Goal: Task Accomplishment & Management: Manage account settings

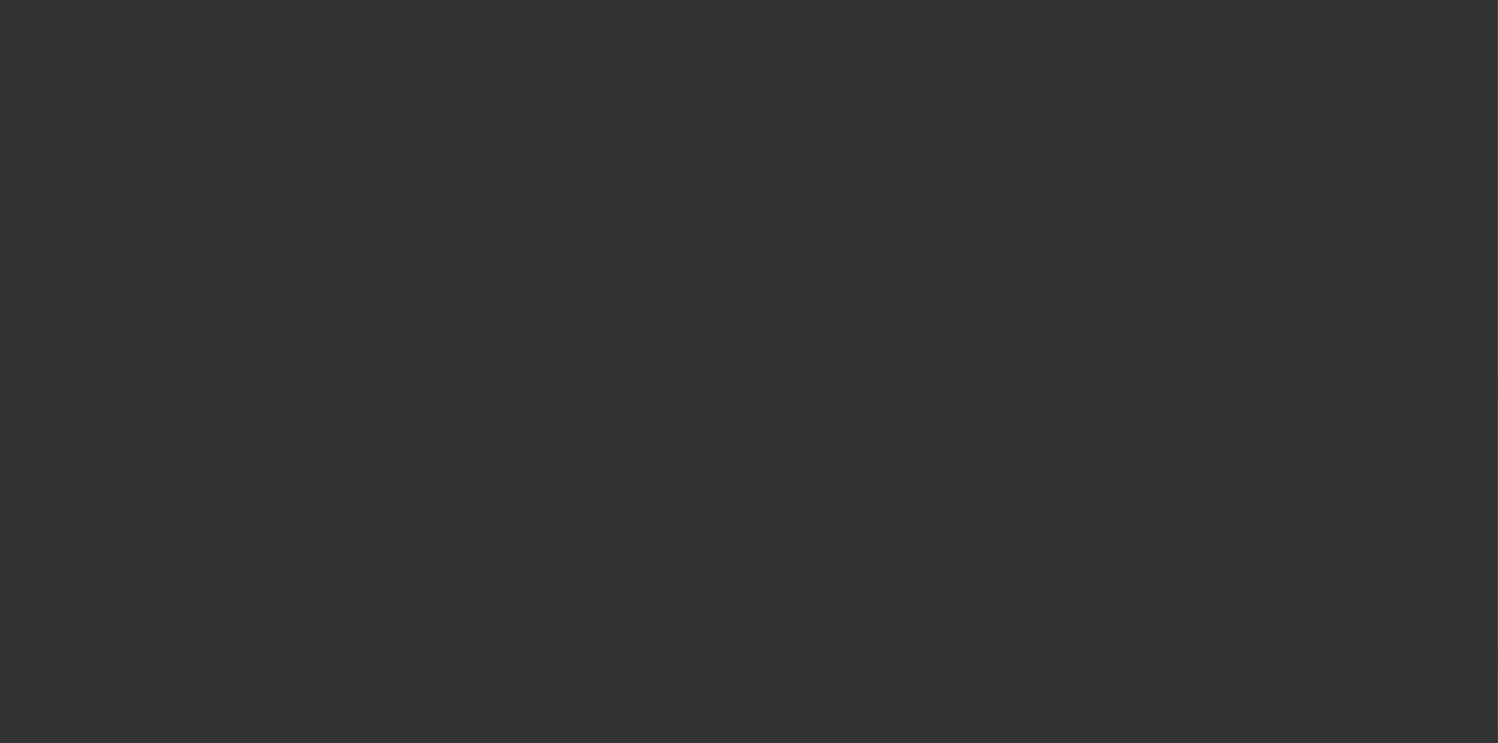
select select "3"
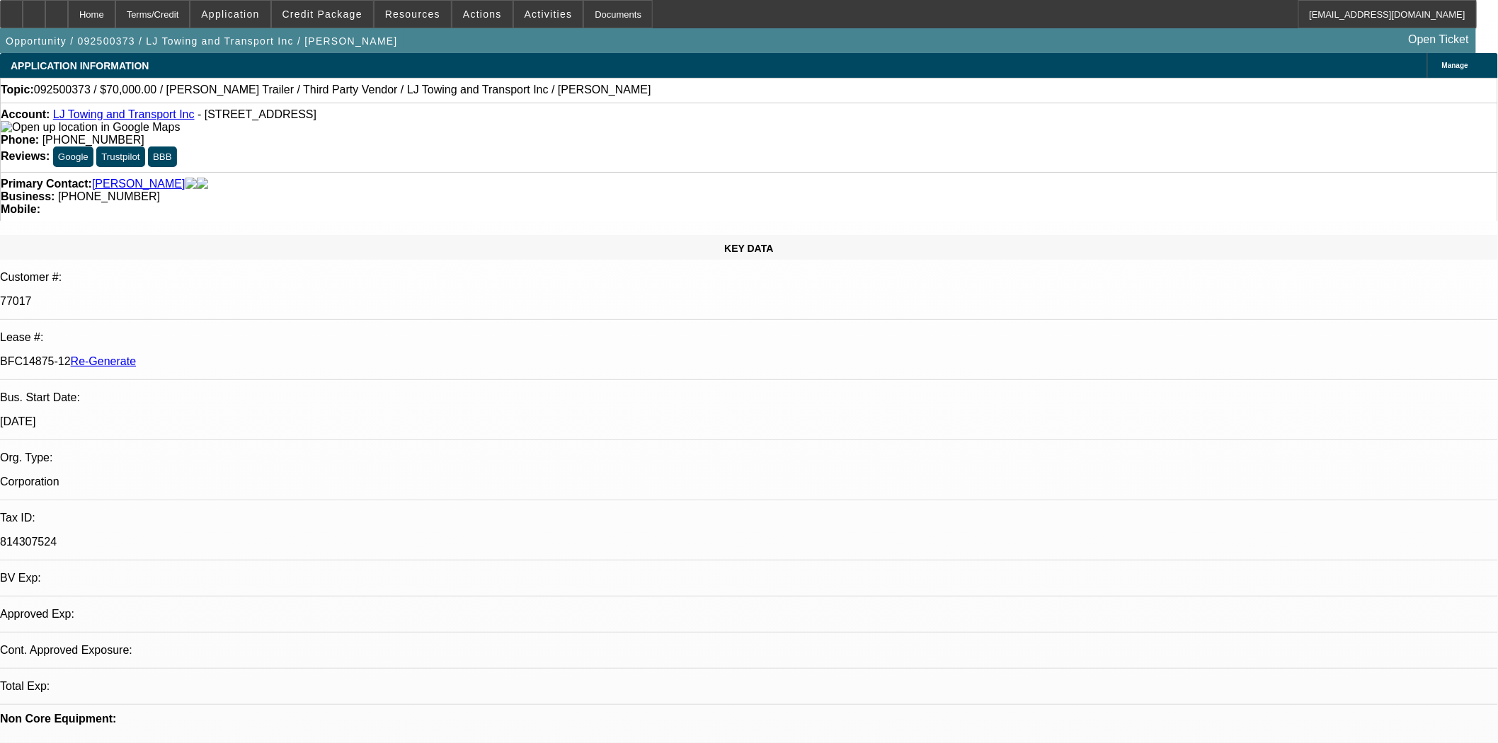
select select "0"
select select "2"
select select "0.1"
select select "4"
click at [319, 8] on span at bounding box center [322, 14] width 101 height 34
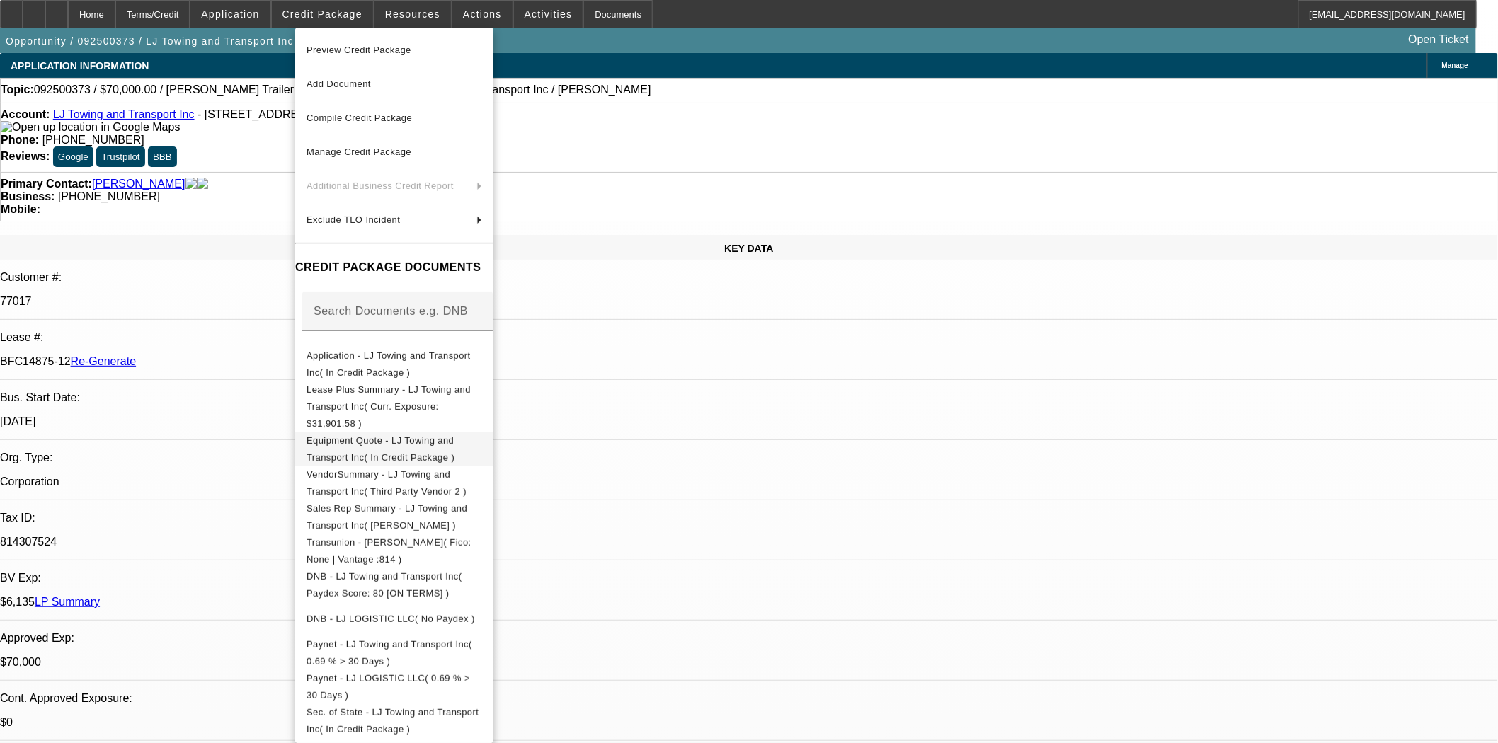
click at [420, 435] on span "Equipment Quote - LJ Towing and Transport Inc( In Credit Package )" at bounding box center [381, 449] width 148 height 28
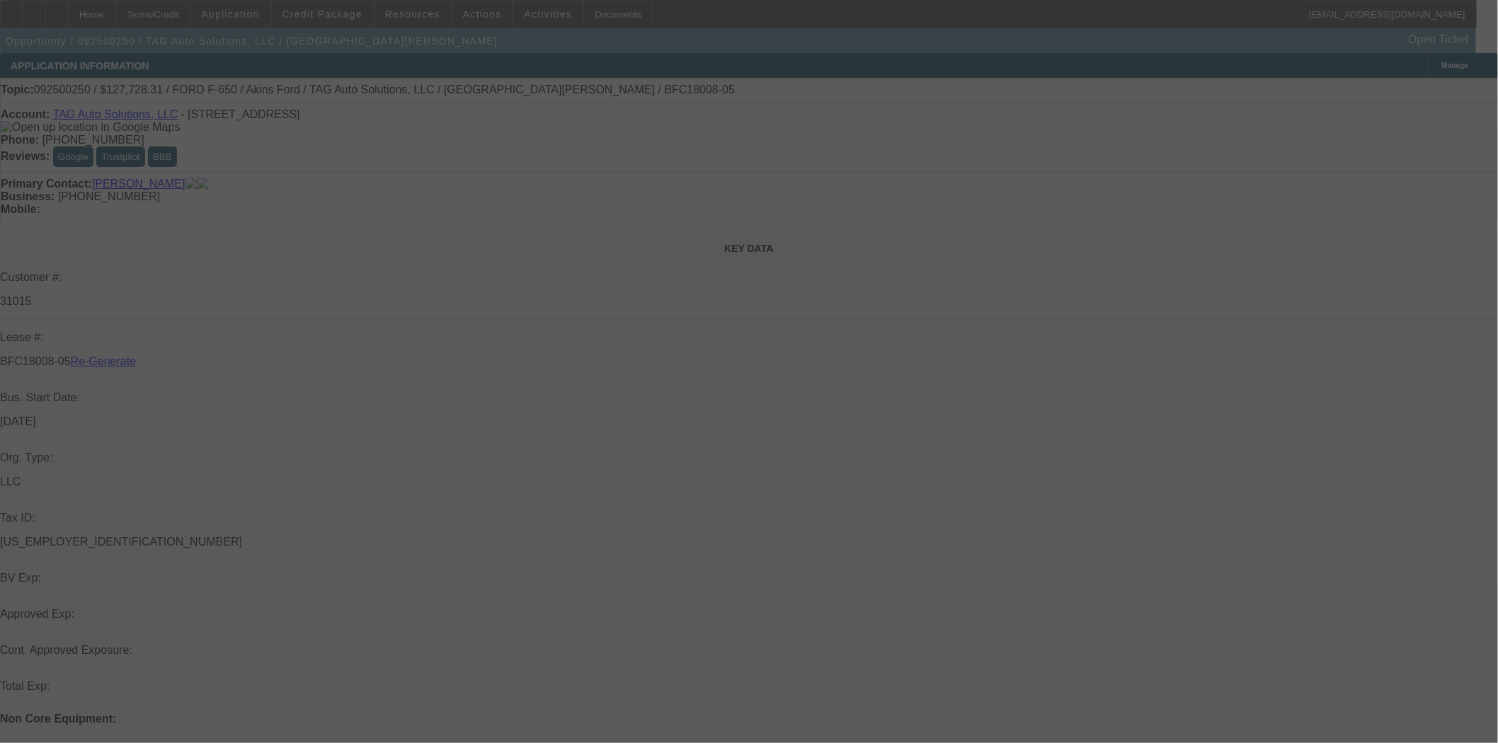
select select "4"
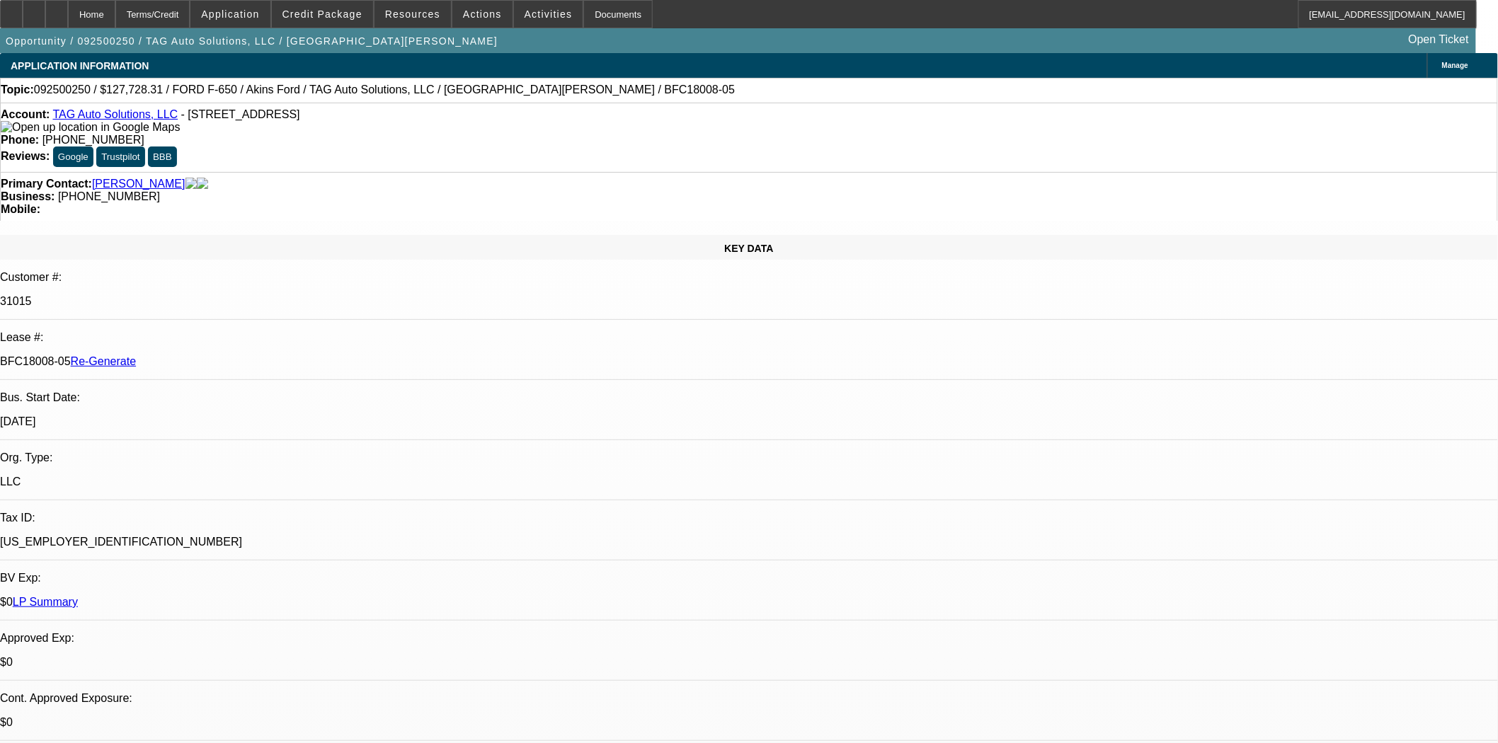
select select "0"
select select "2"
select select "0"
select select "6"
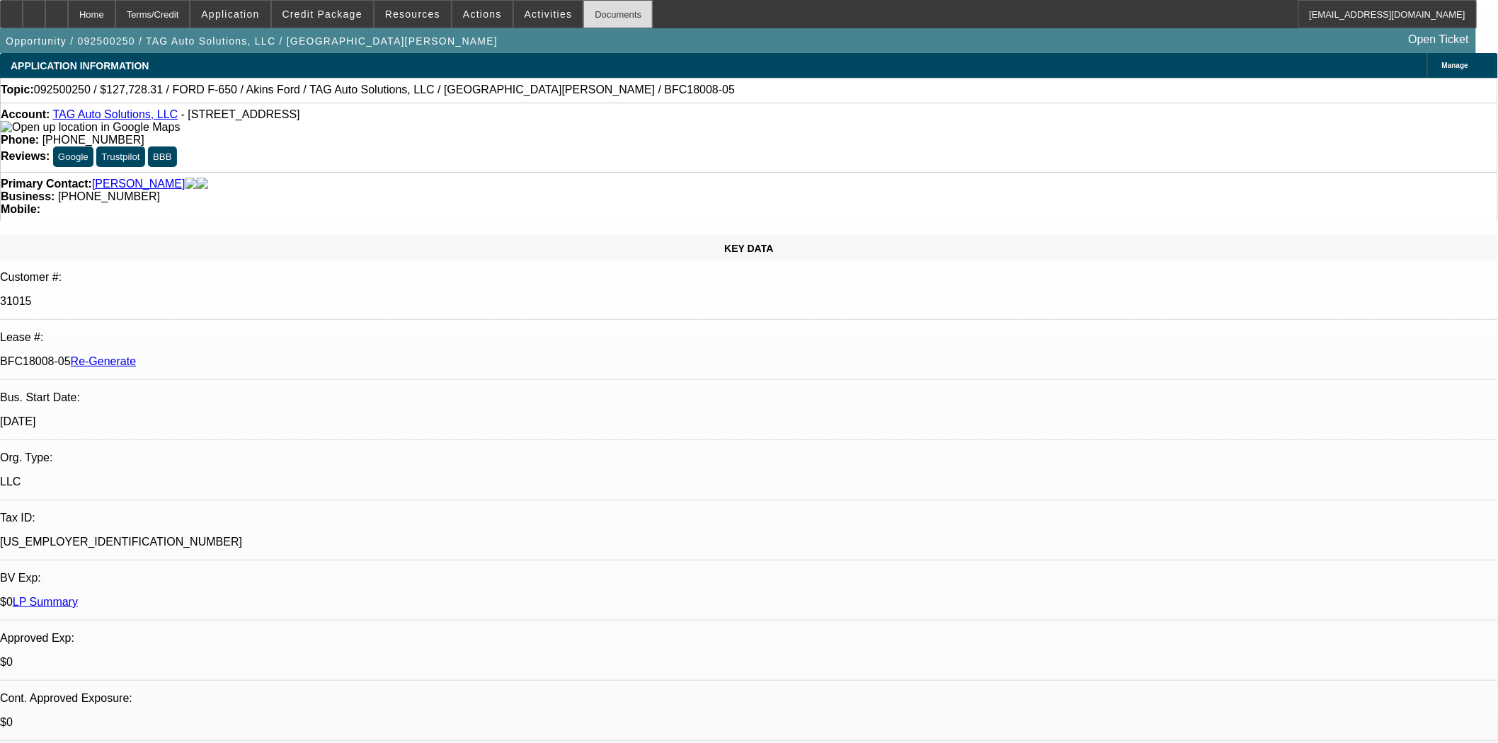
click at [595, 12] on div "Documents" at bounding box center [617, 14] width 69 height 28
click at [416, 12] on span "Resources" at bounding box center [412, 13] width 55 height 11
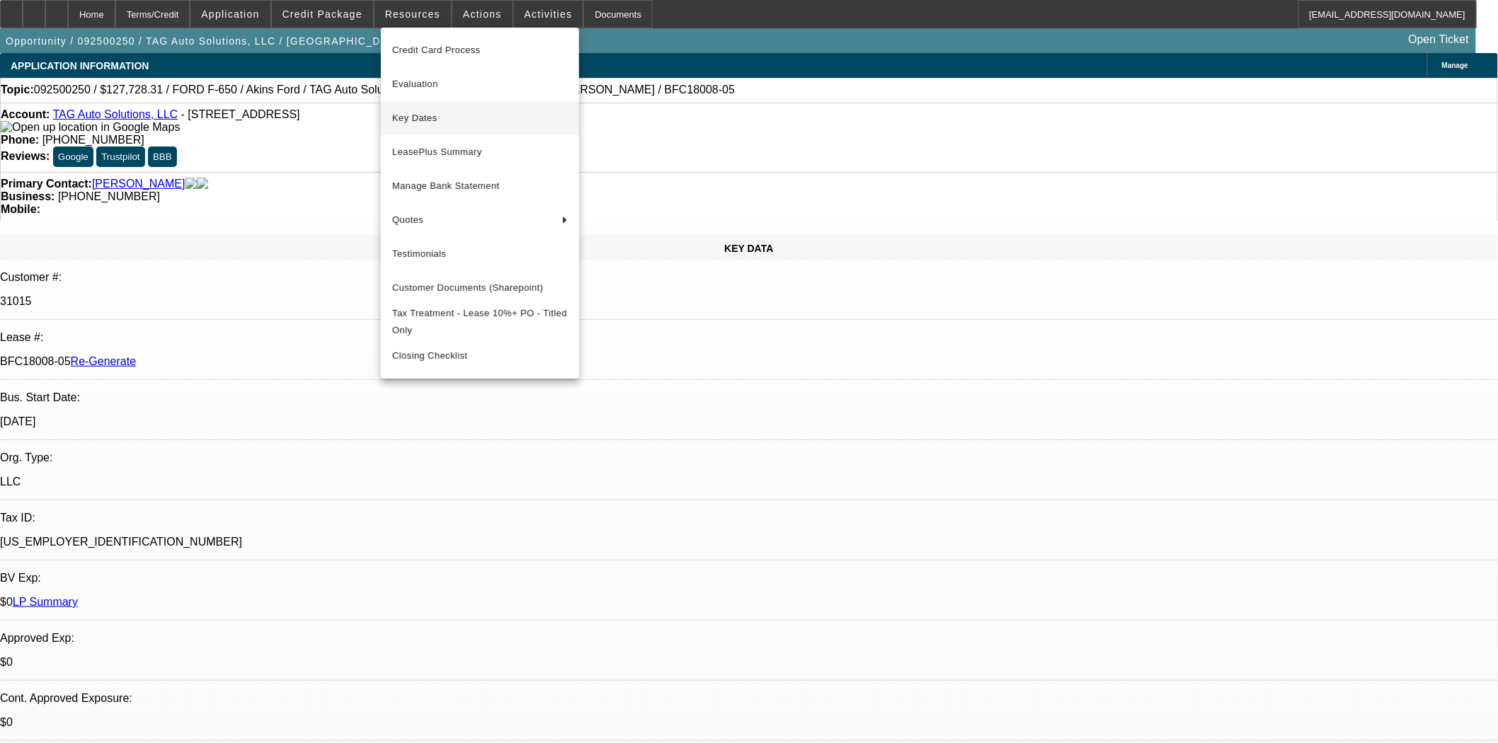
click at [428, 115] on span "Key Dates" at bounding box center [480, 118] width 176 height 17
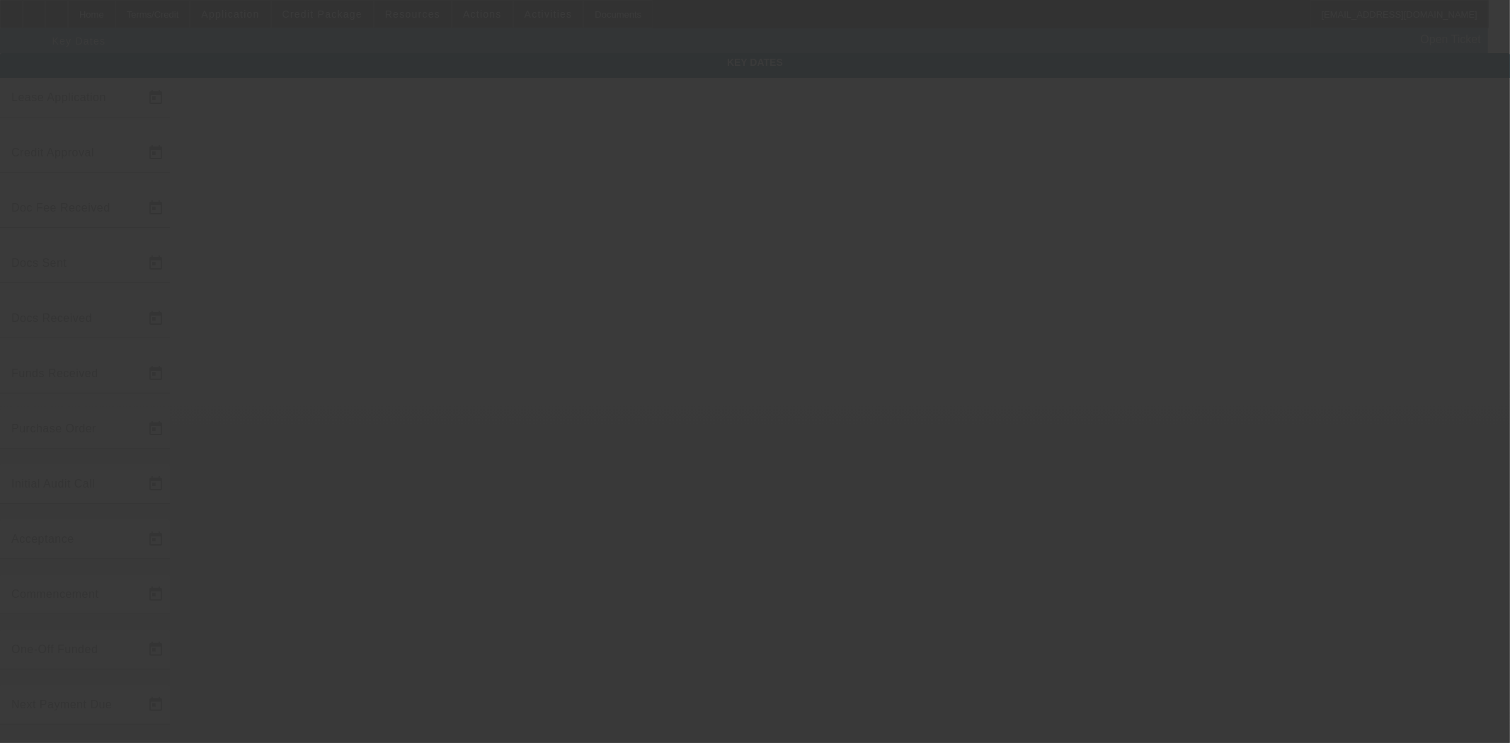
type input "9/11/2025"
type input "9/17/2025"
type input "9/19/2025"
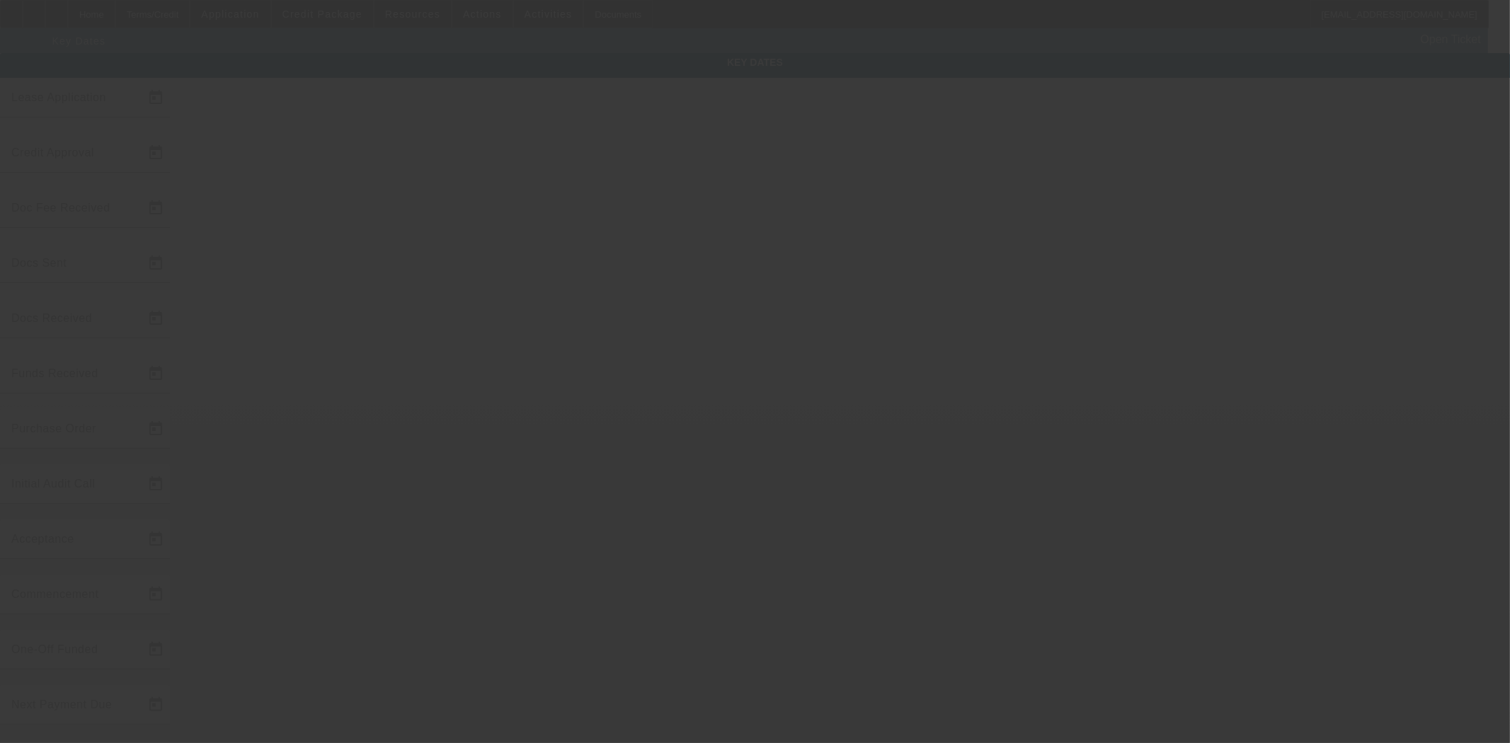
type input "9/19/2025"
type input "10/1/2025"
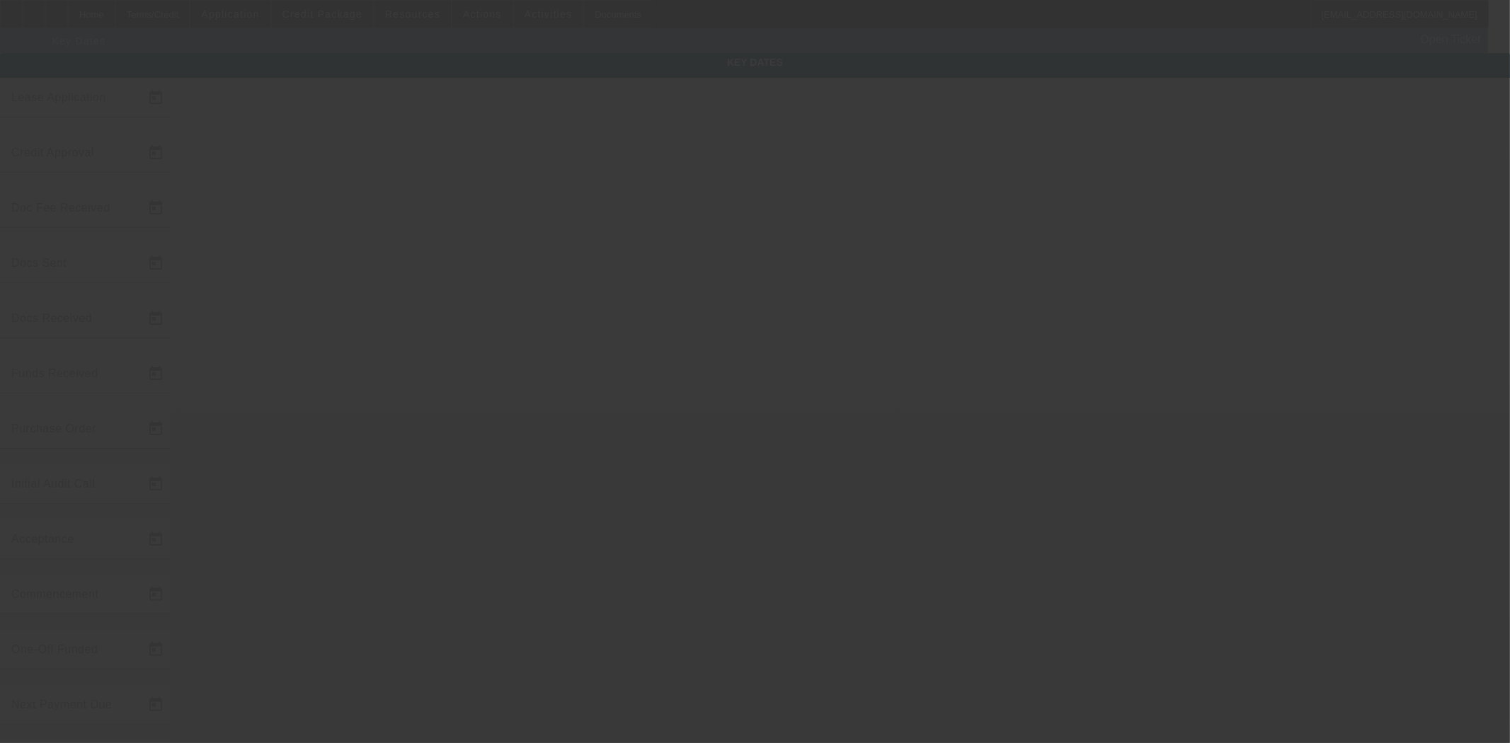
type input "11/1/2025"
type input "9/19/2025"
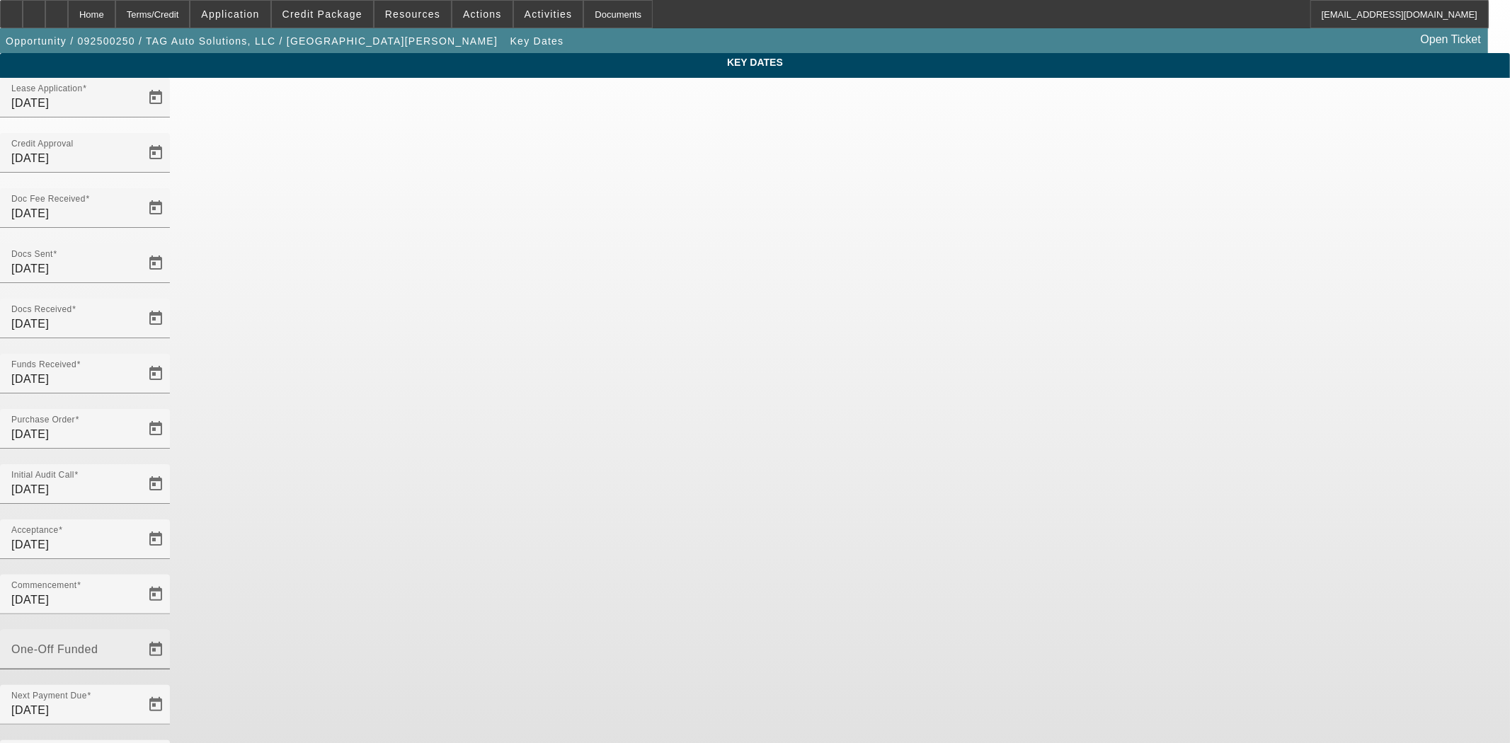
click at [139, 647] on input "One-Off Funded" at bounding box center [74, 655] width 127 height 17
type input "9/19/2025"
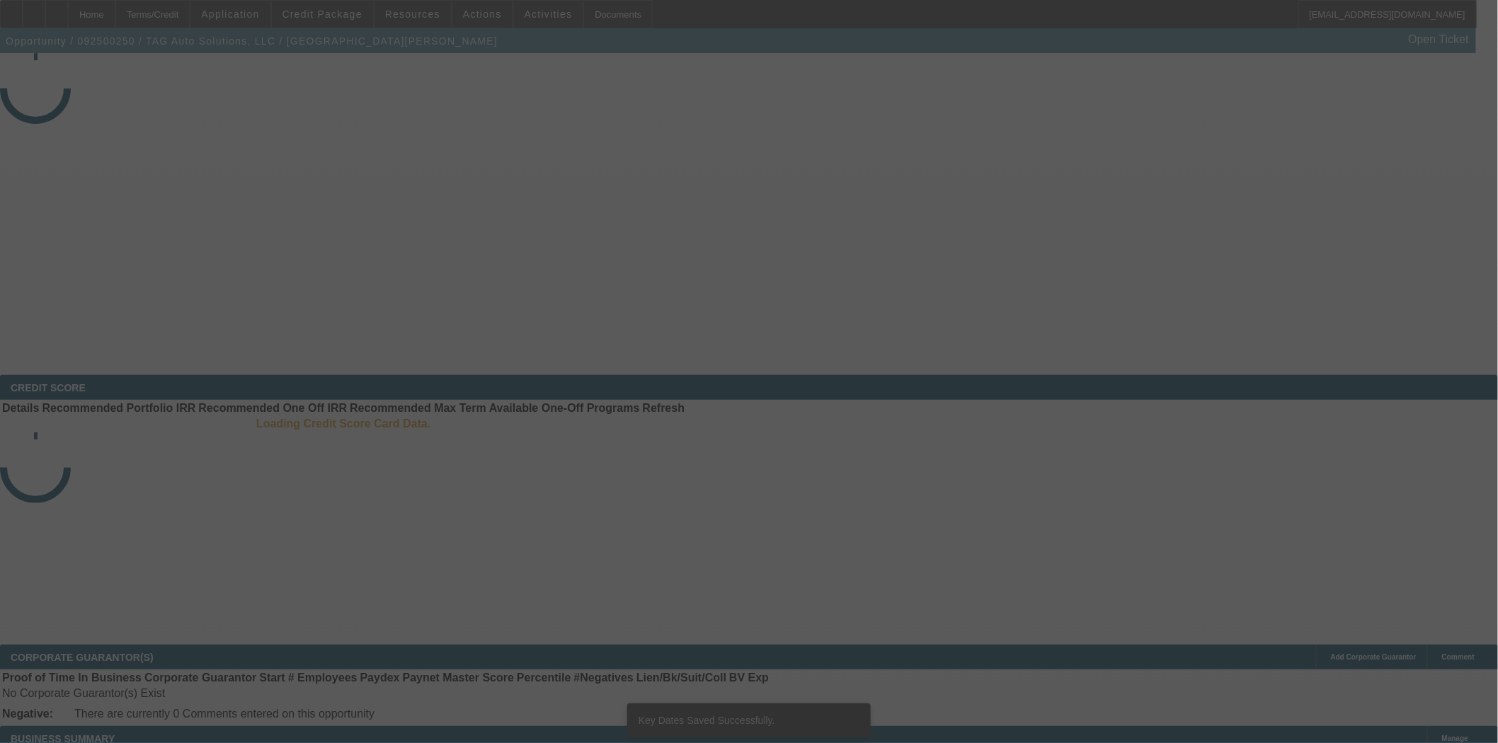
select select "4"
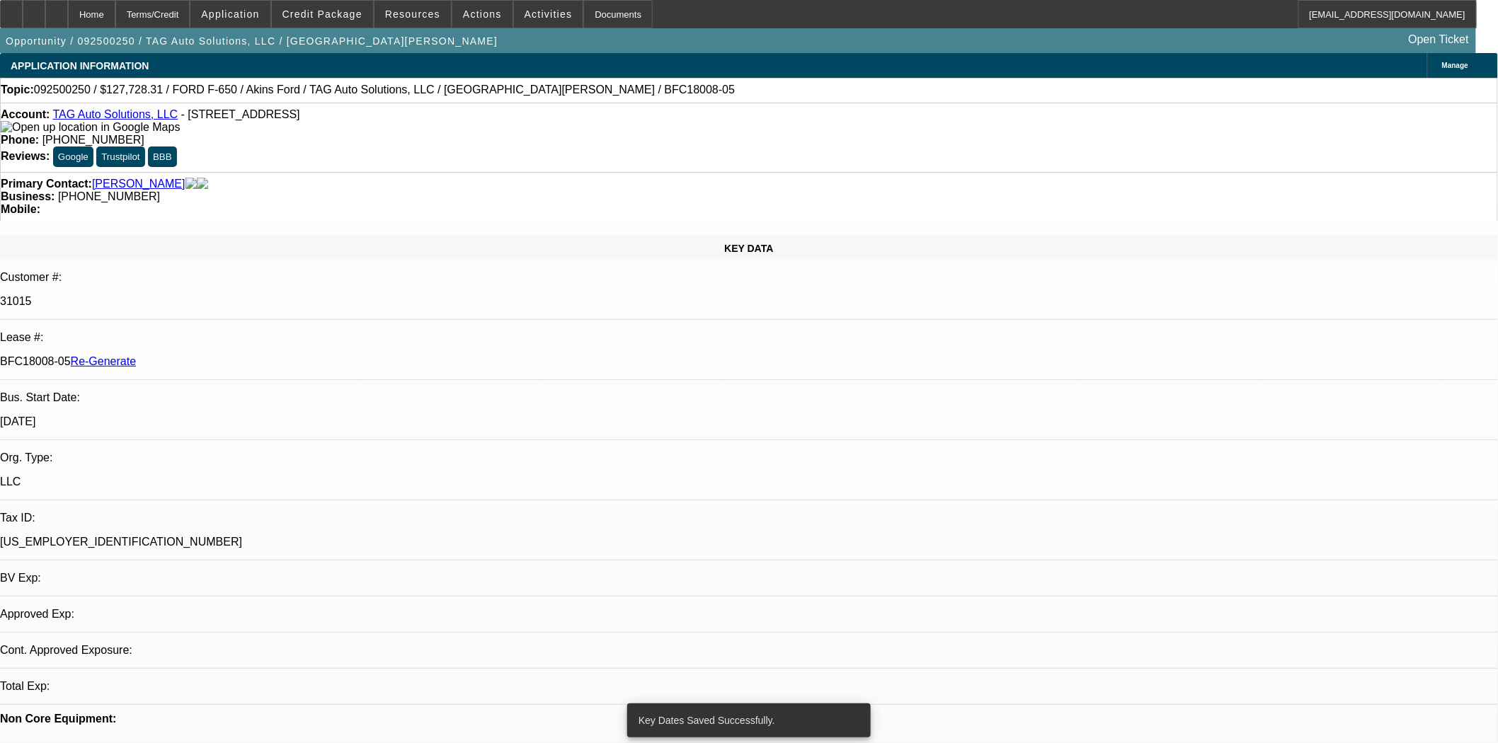
select select "0"
select select "2"
select select "0"
select select "6"
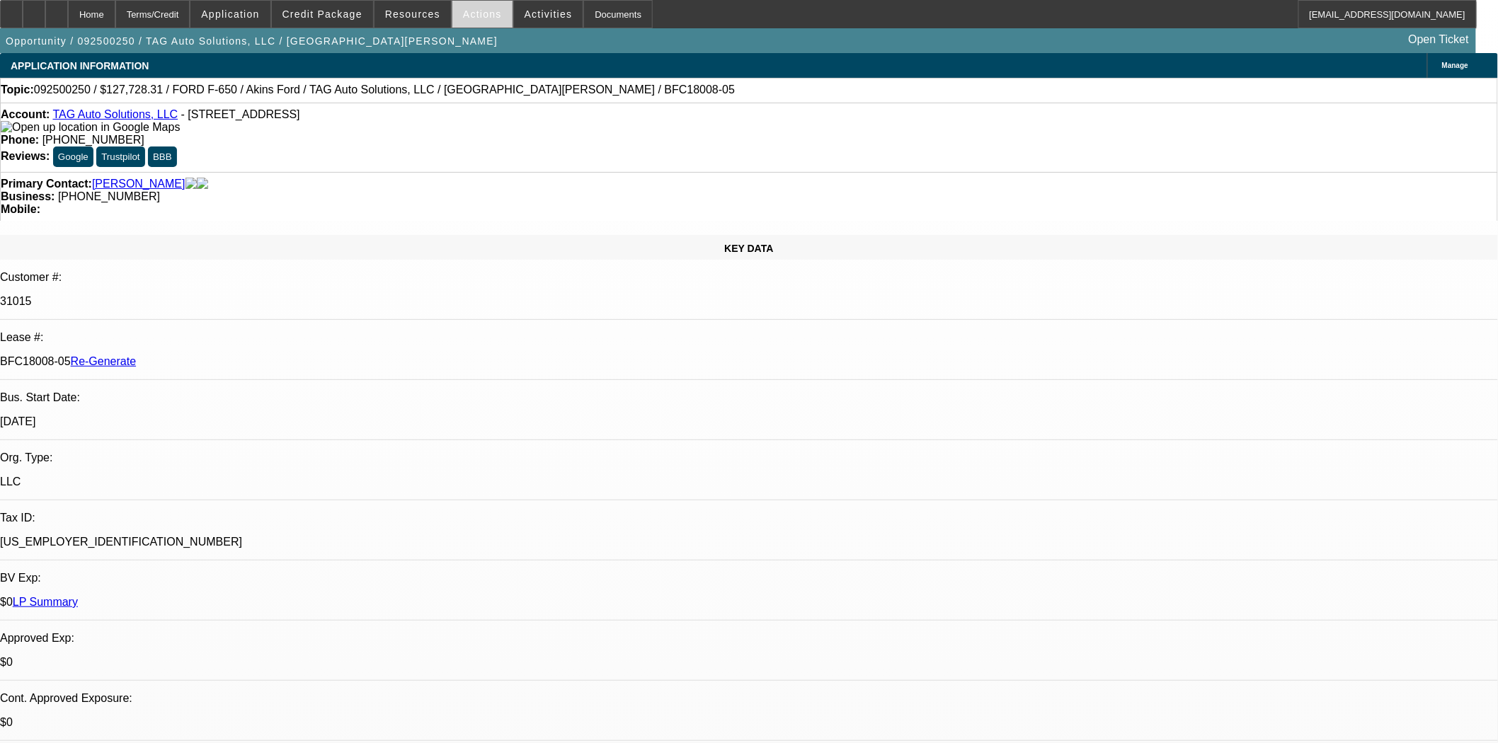
click at [493, 18] on span at bounding box center [482, 14] width 60 height 34
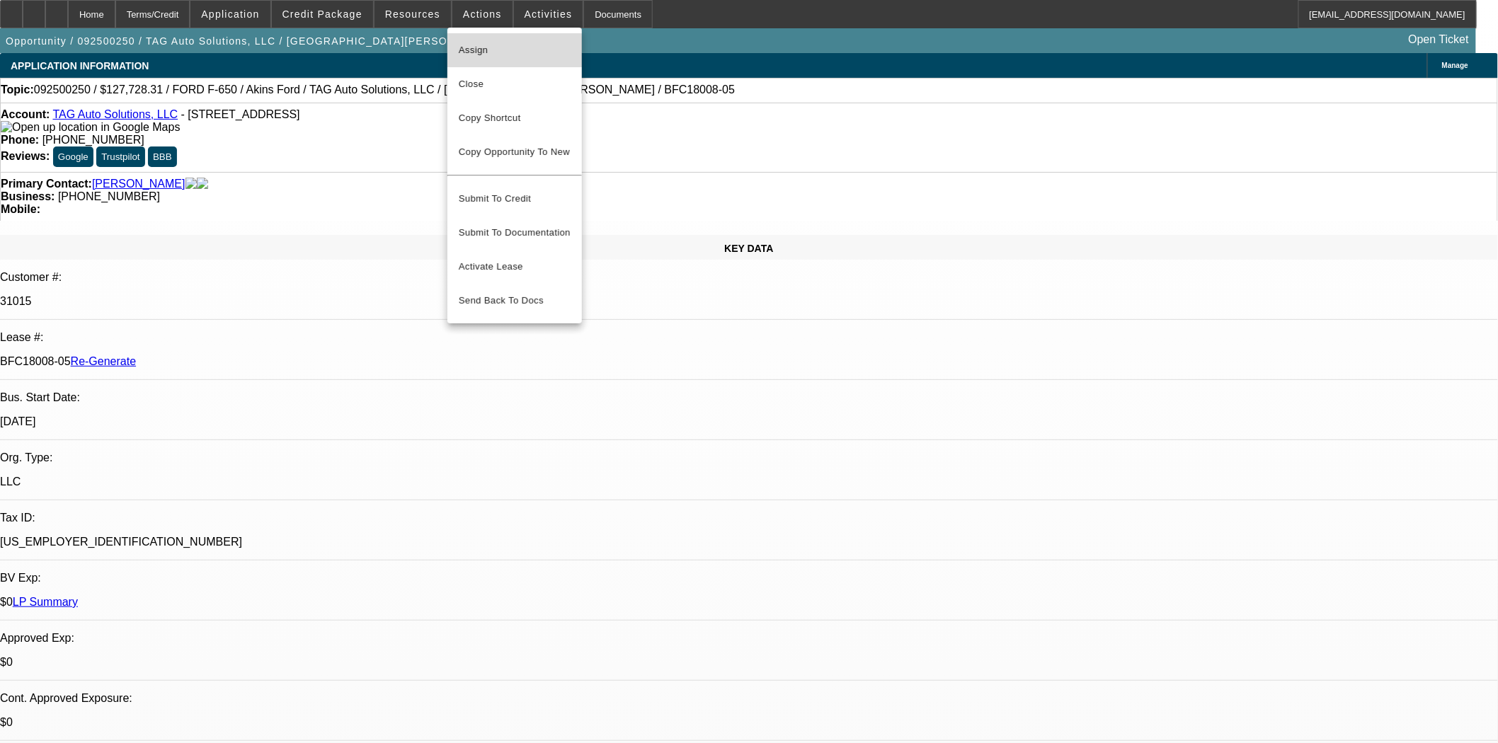
click at [477, 58] on span "Assign" at bounding box center [515, 50] width 112 height 17
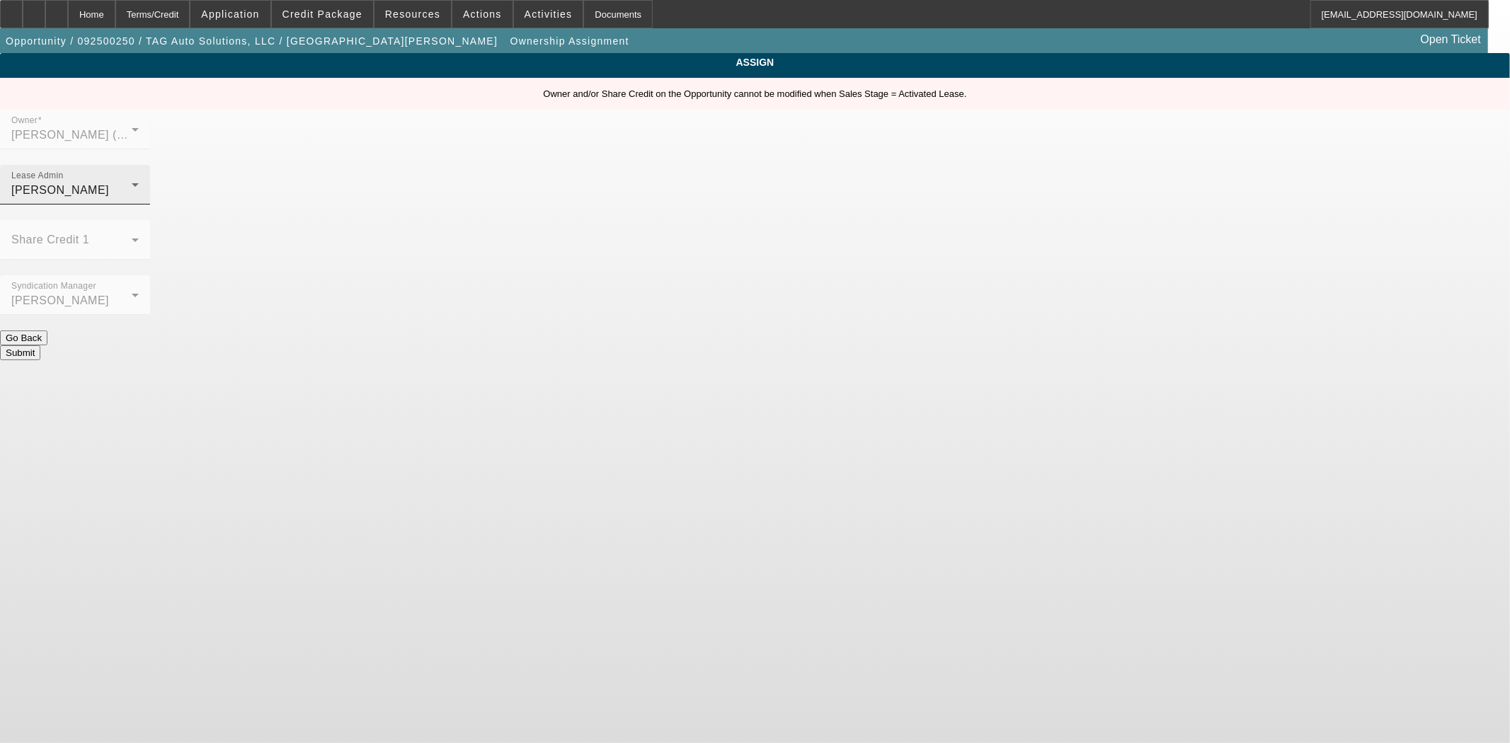
click at [132, 182] on div "[PERSON_NAME]" at bounding box center [71, 190] width 120 height 17
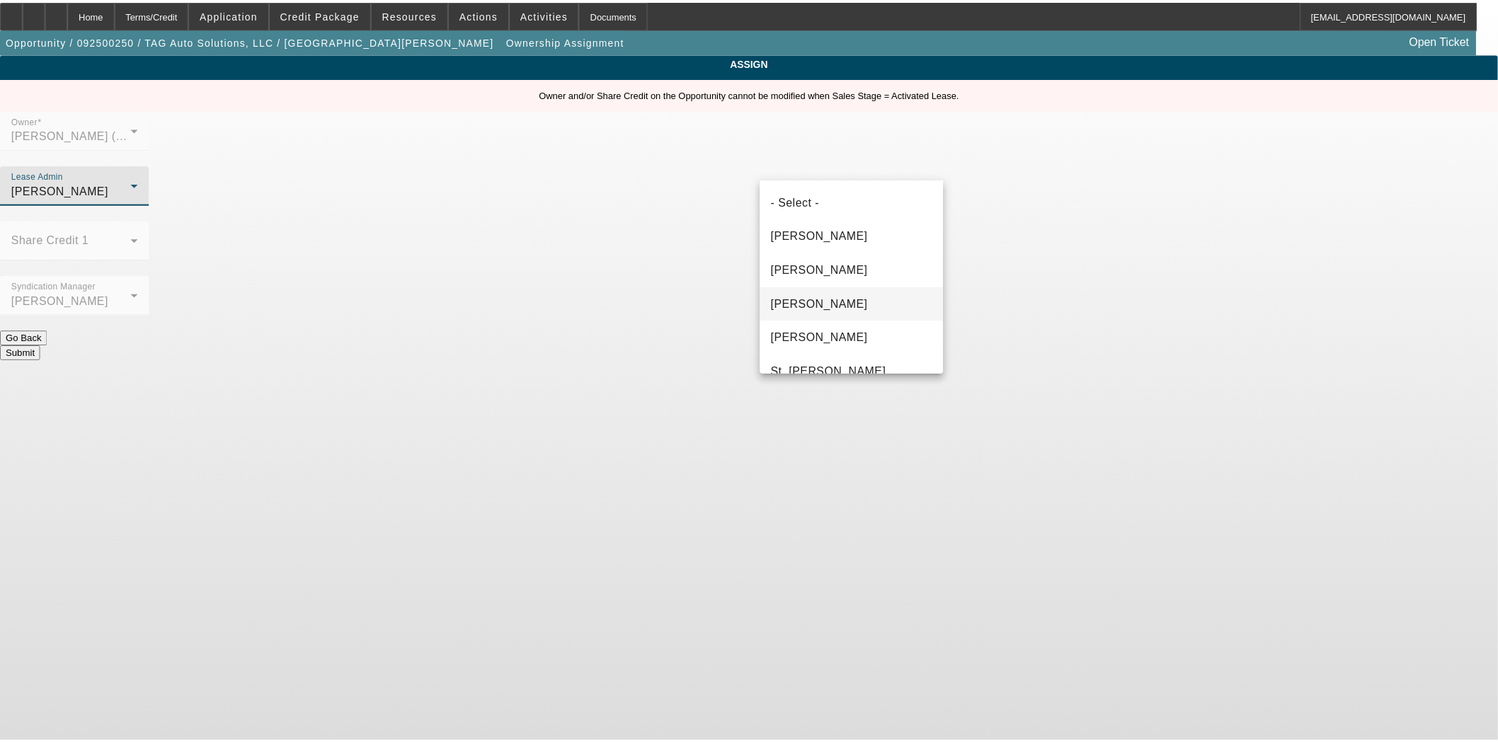
scroll to position [48, 0]
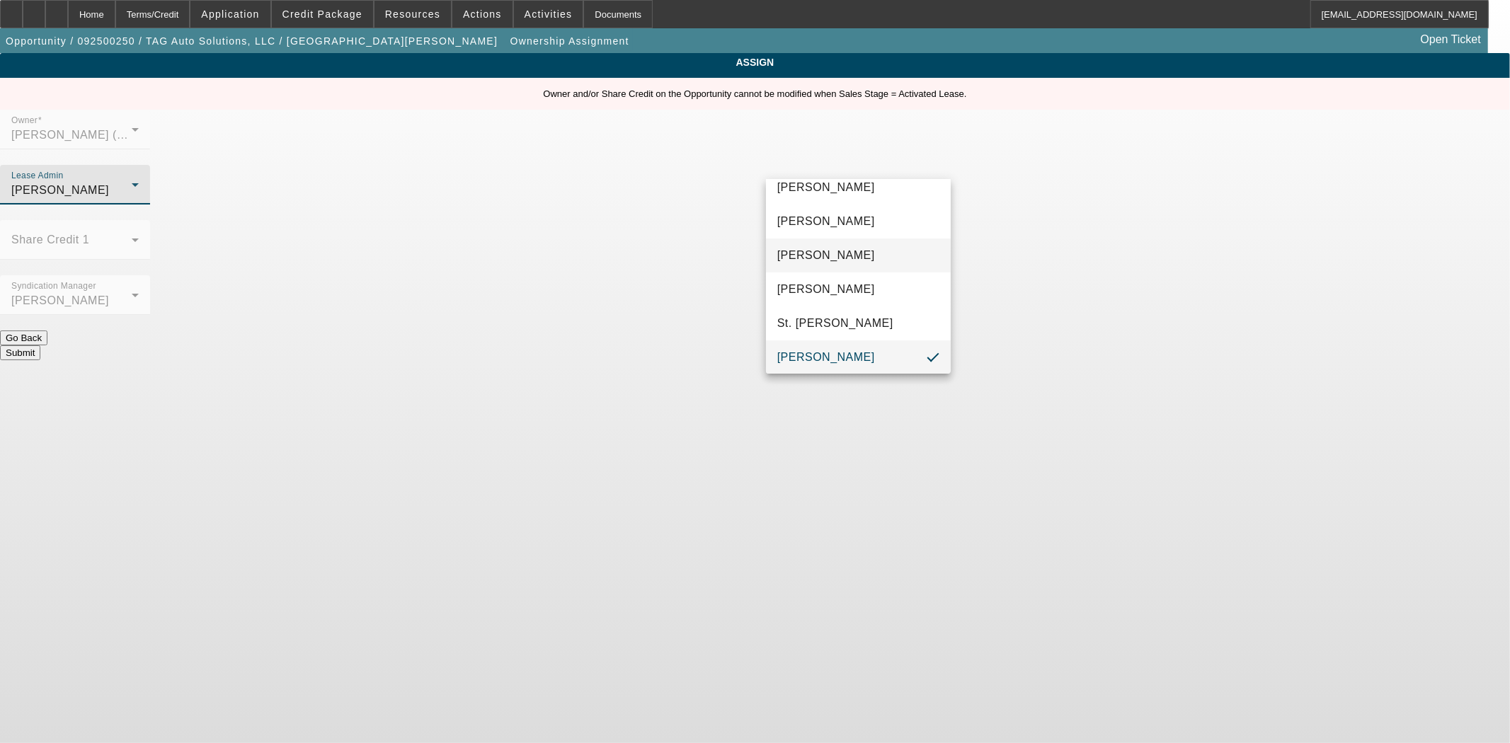
click at [806, 256] on span "Gonzalez, Amanda" at bounding box center [826, 255] width 98 height 17
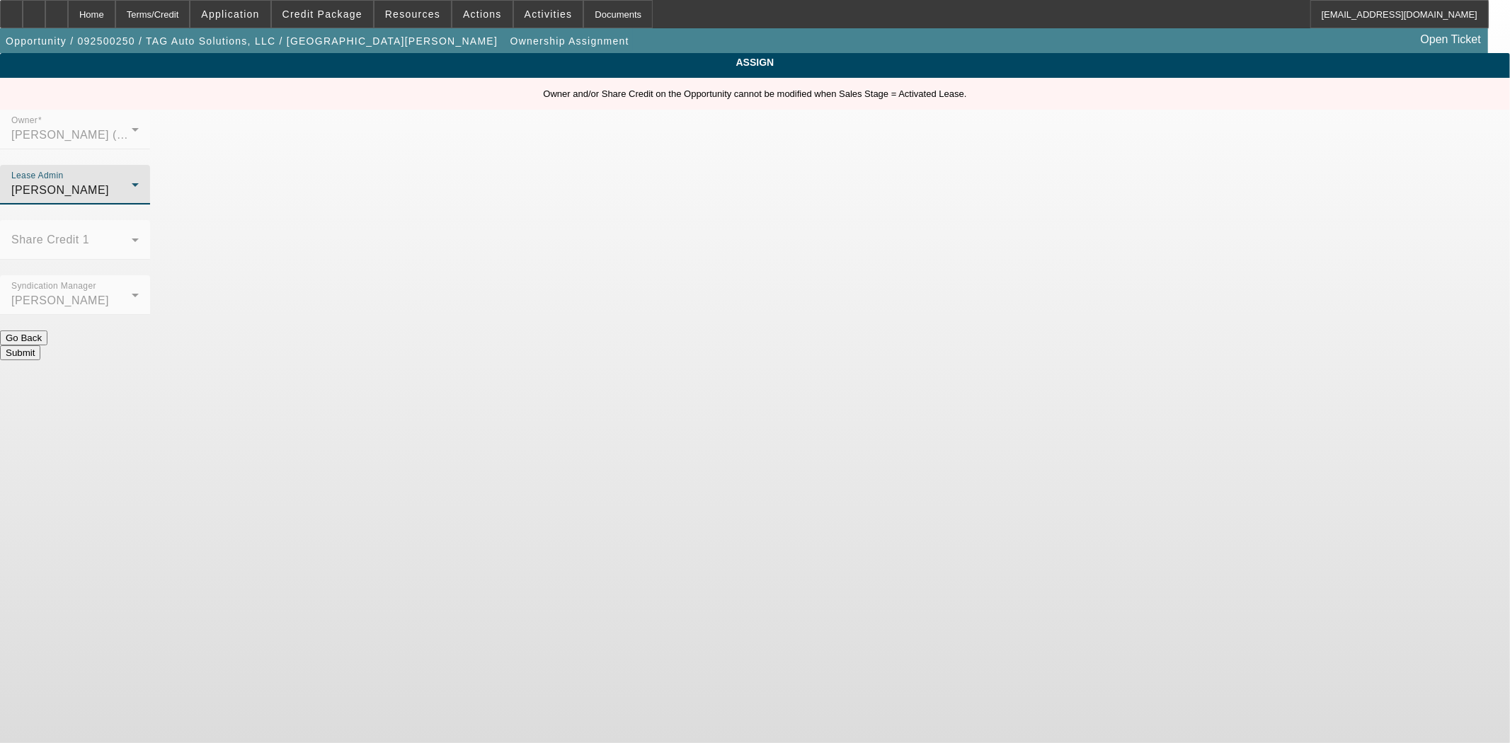
click at [40, 345] on button "Submit" at bounding box center [20, 352] width 40 height 15
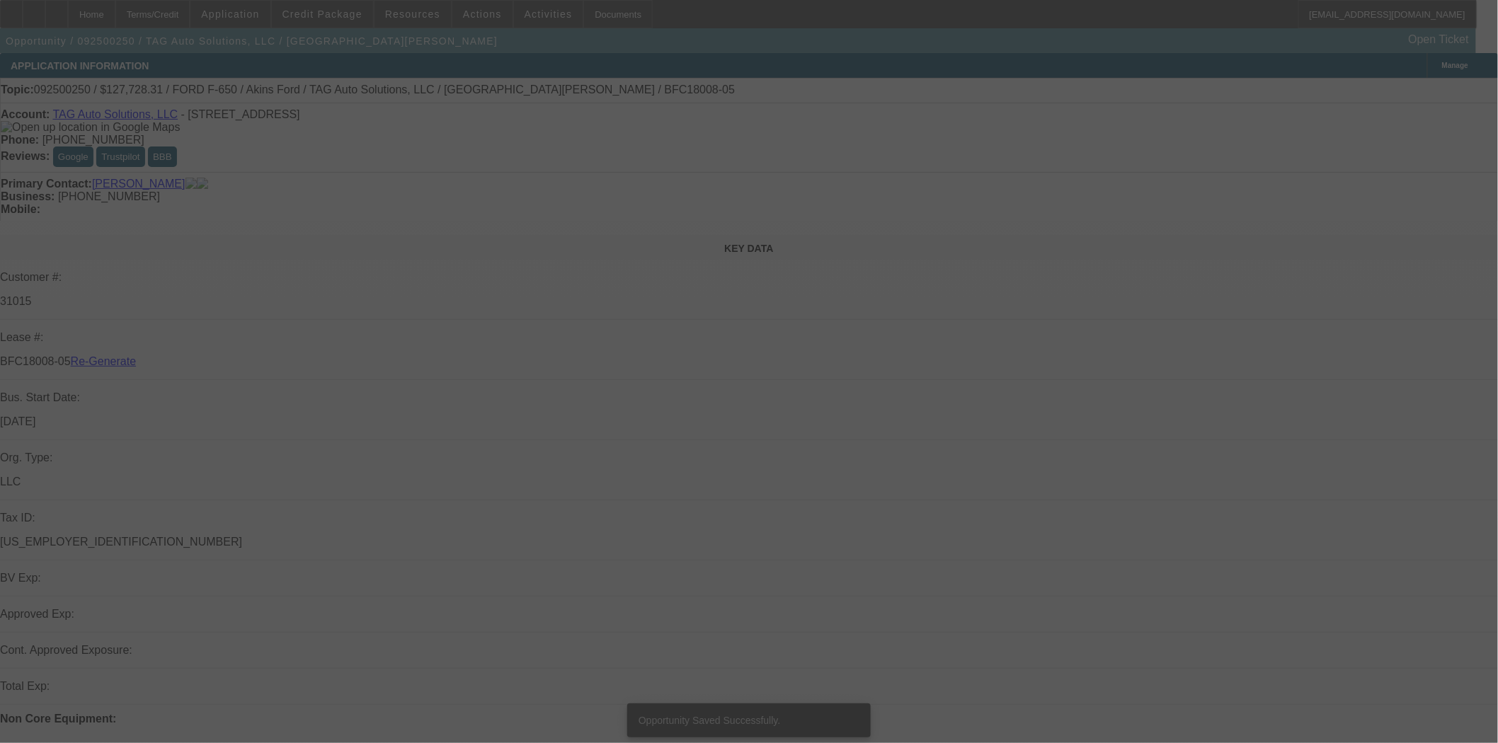
select select "4"
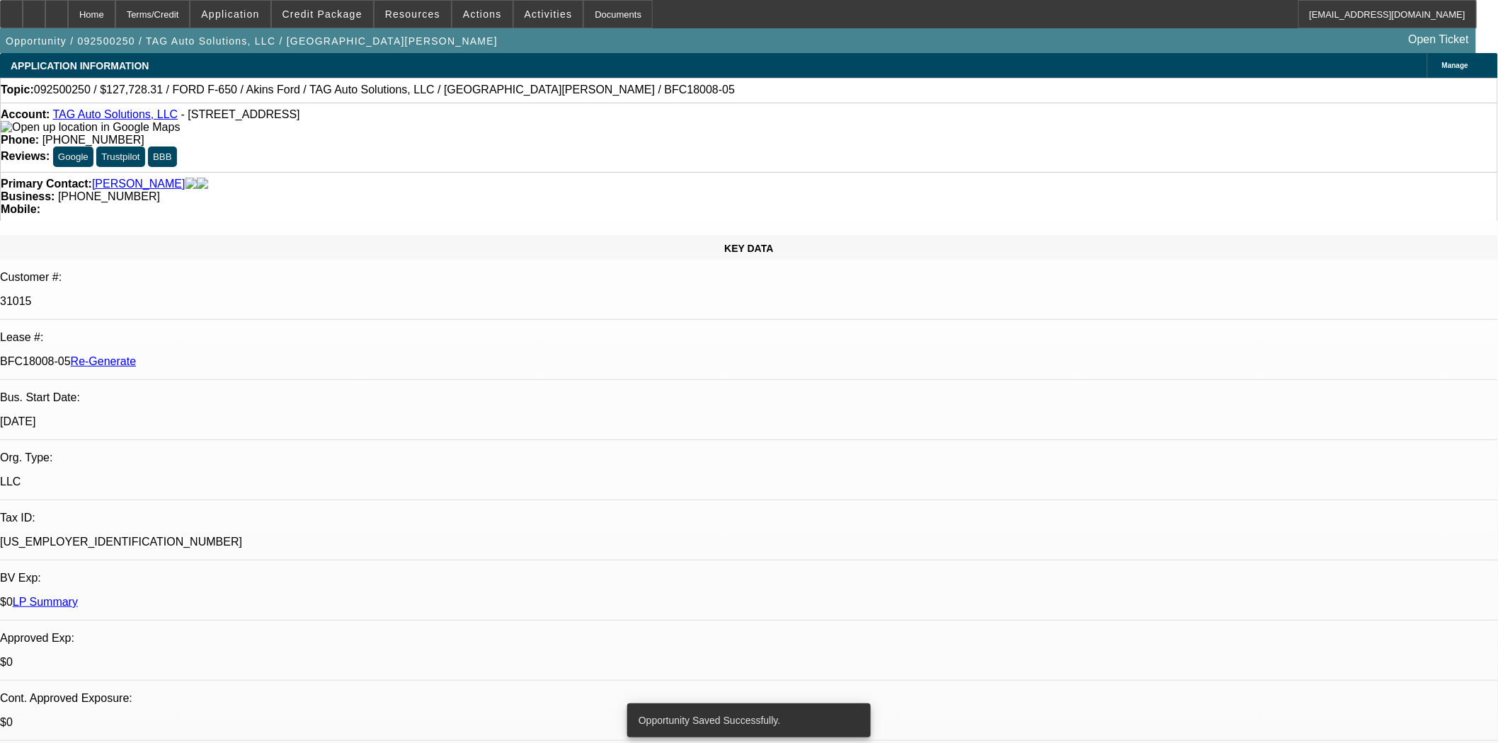
select select "0"
select select "2"
select select "0"
select select "6"
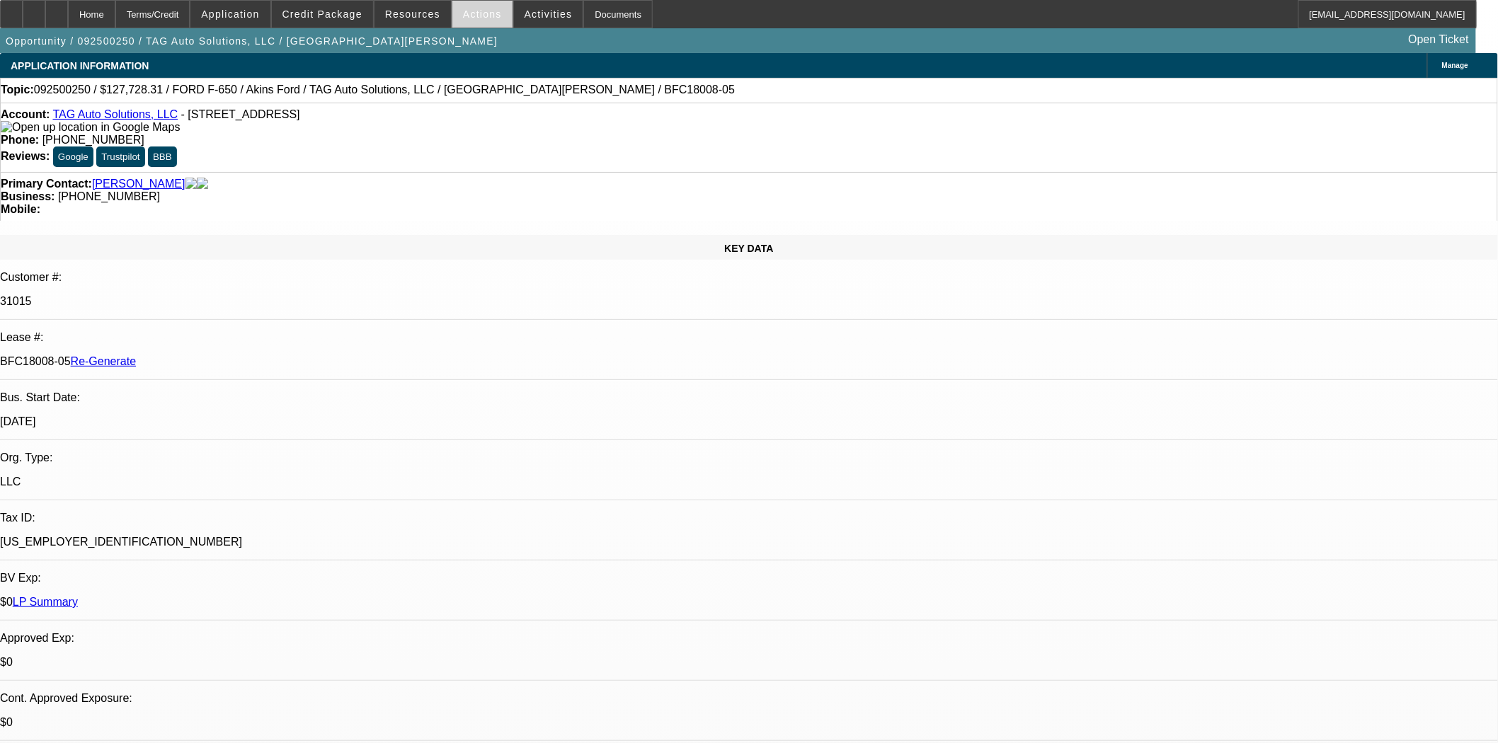
click at [486, 22] on span at bounding box center [482, 14] width 60 height 34
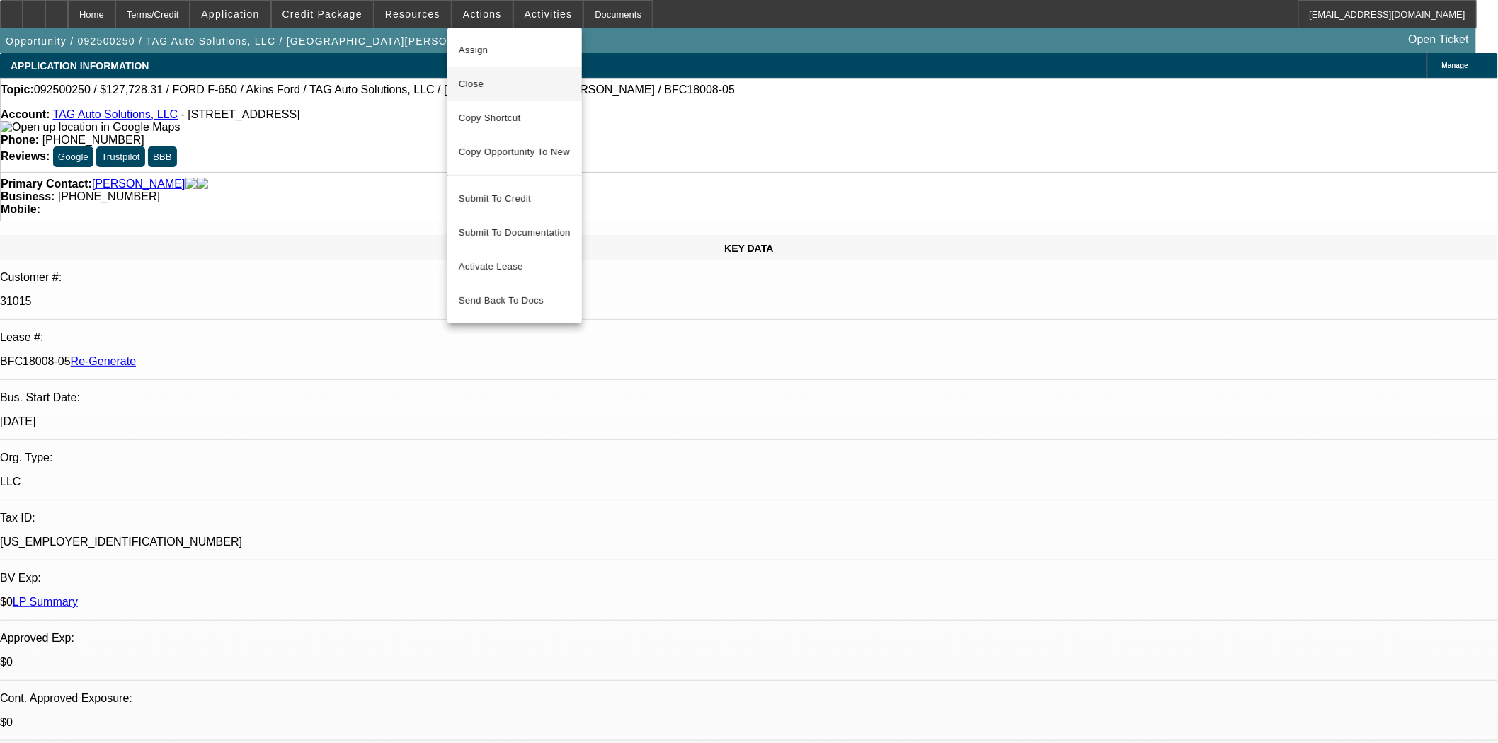
click at [477, 80] on span "Close" at bounding box center [515, 84] width 112 height 17
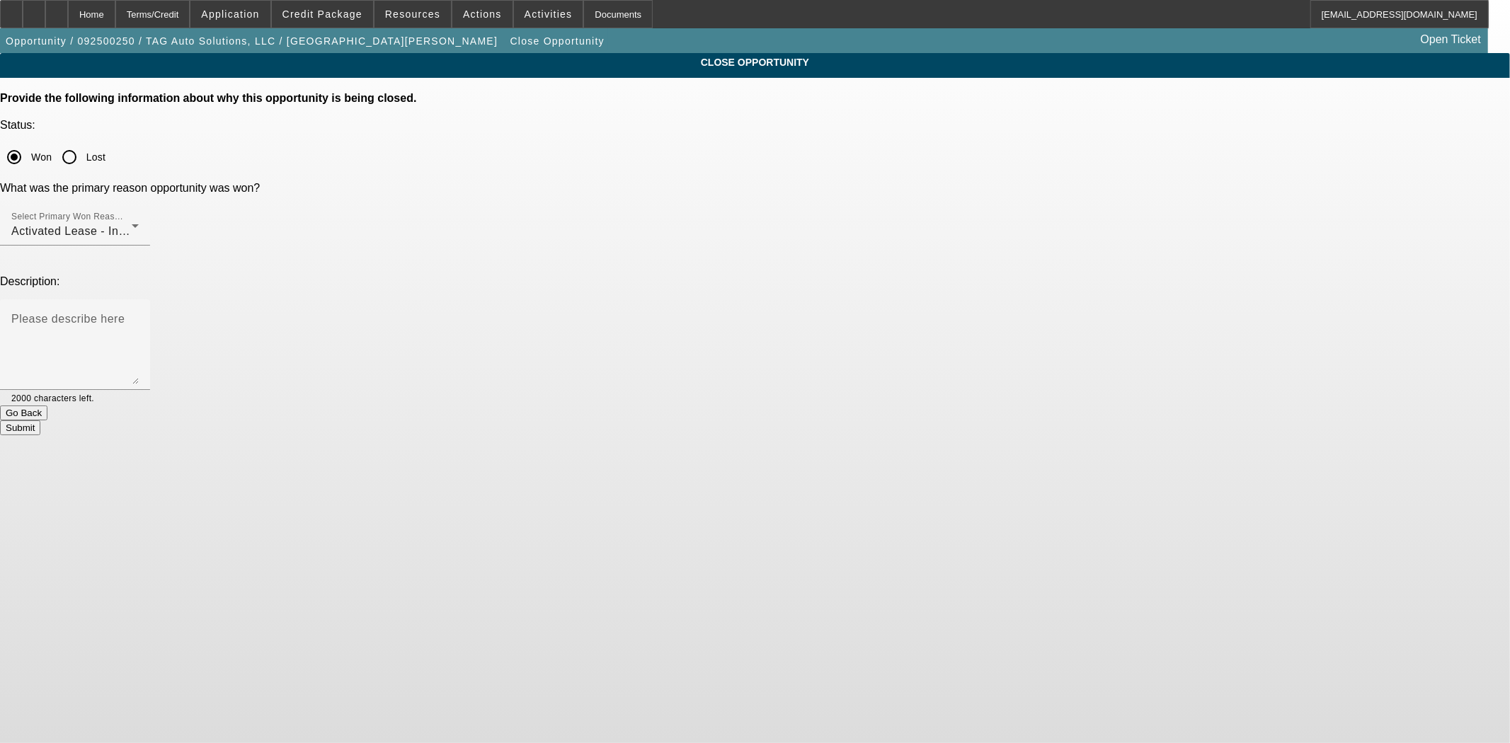
click at [40, 420] on button "Submit" at bounding box center [20, 427] width 40 height 15
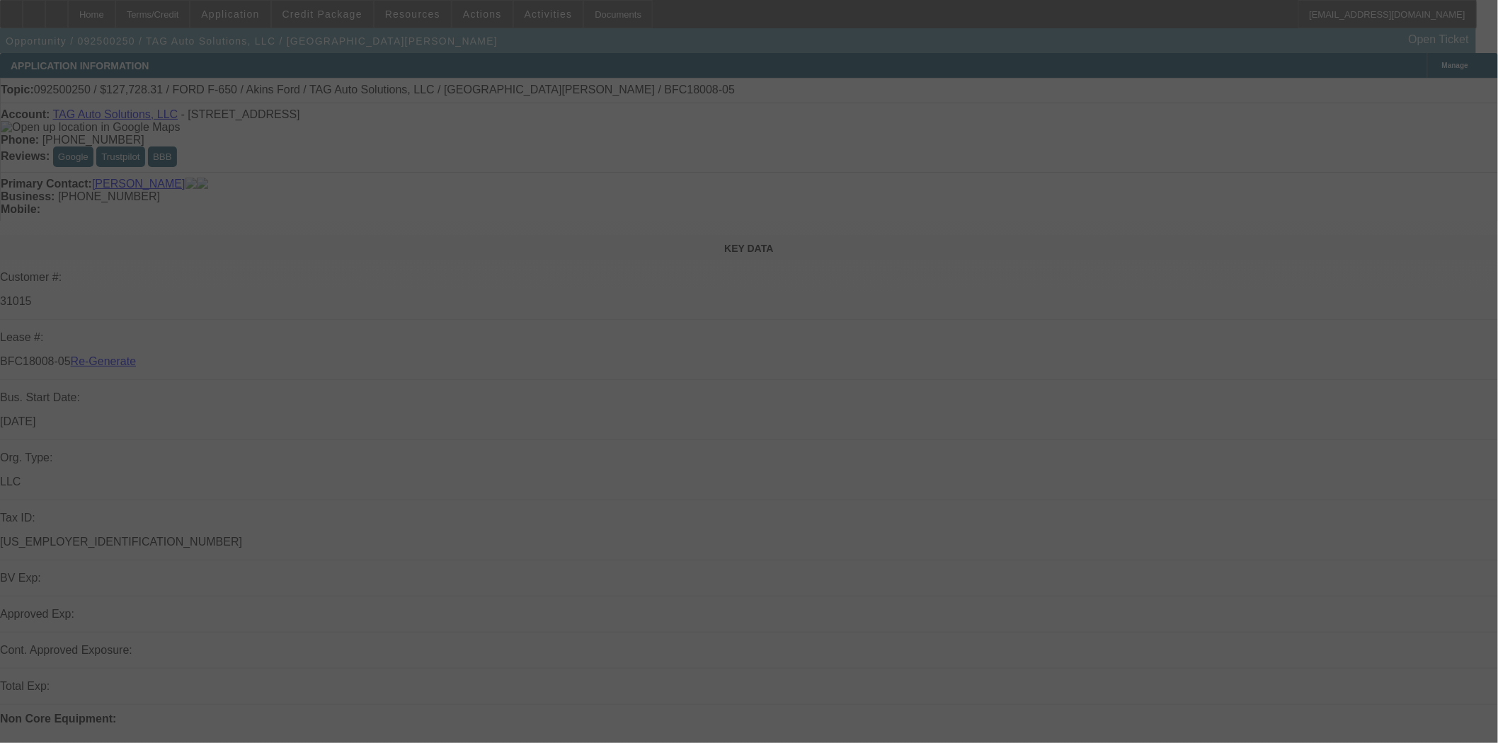
select select "4"
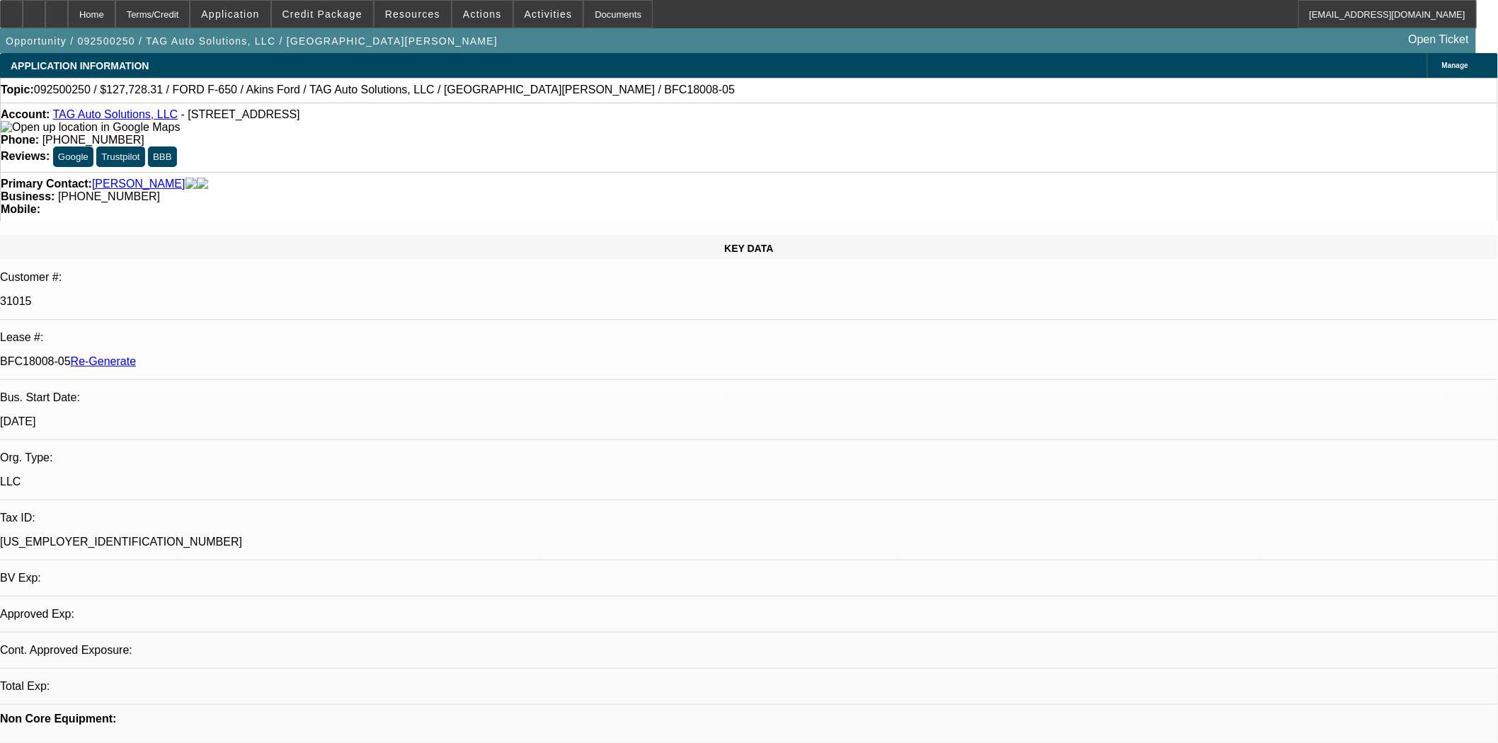
select select "0"
select select "2"
select select "0"
select select "6"
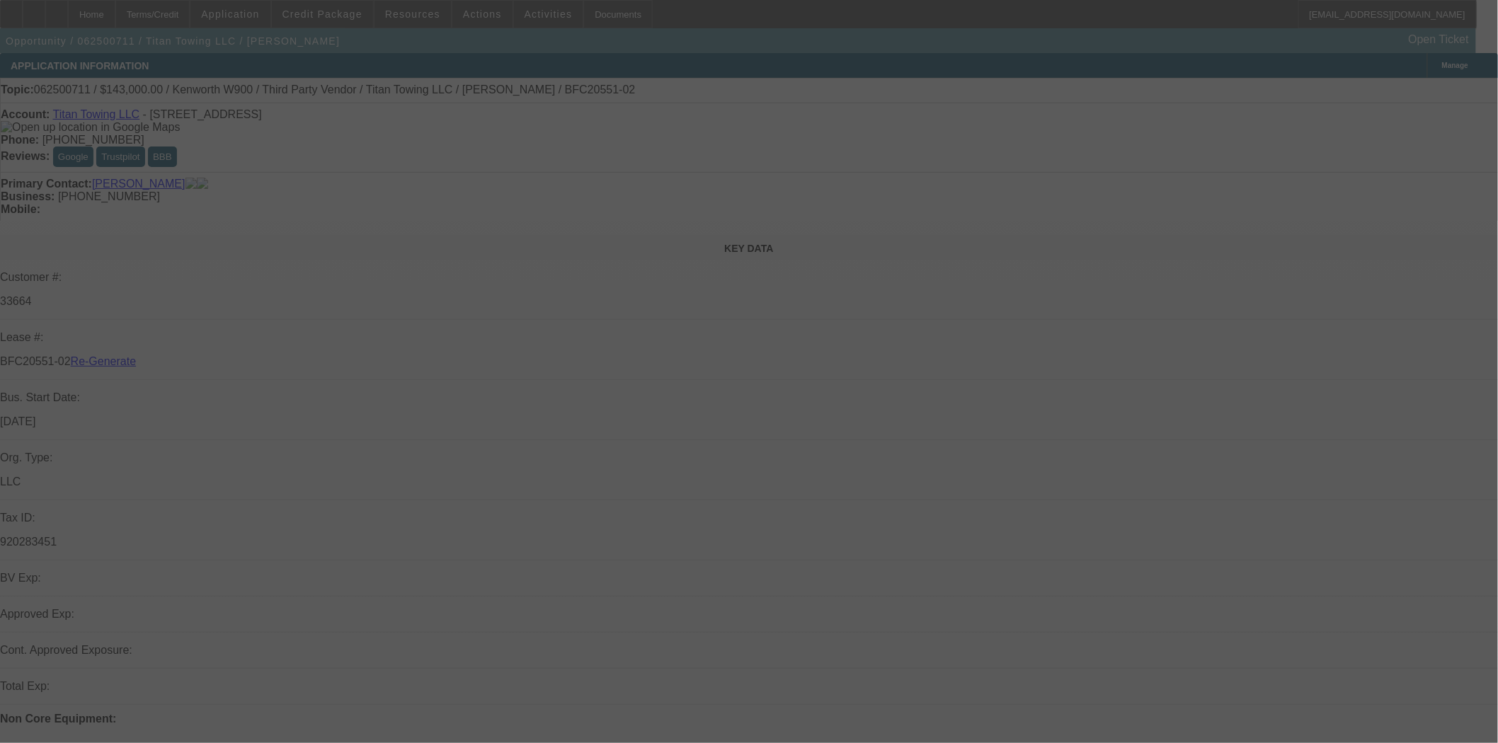
select select "4"
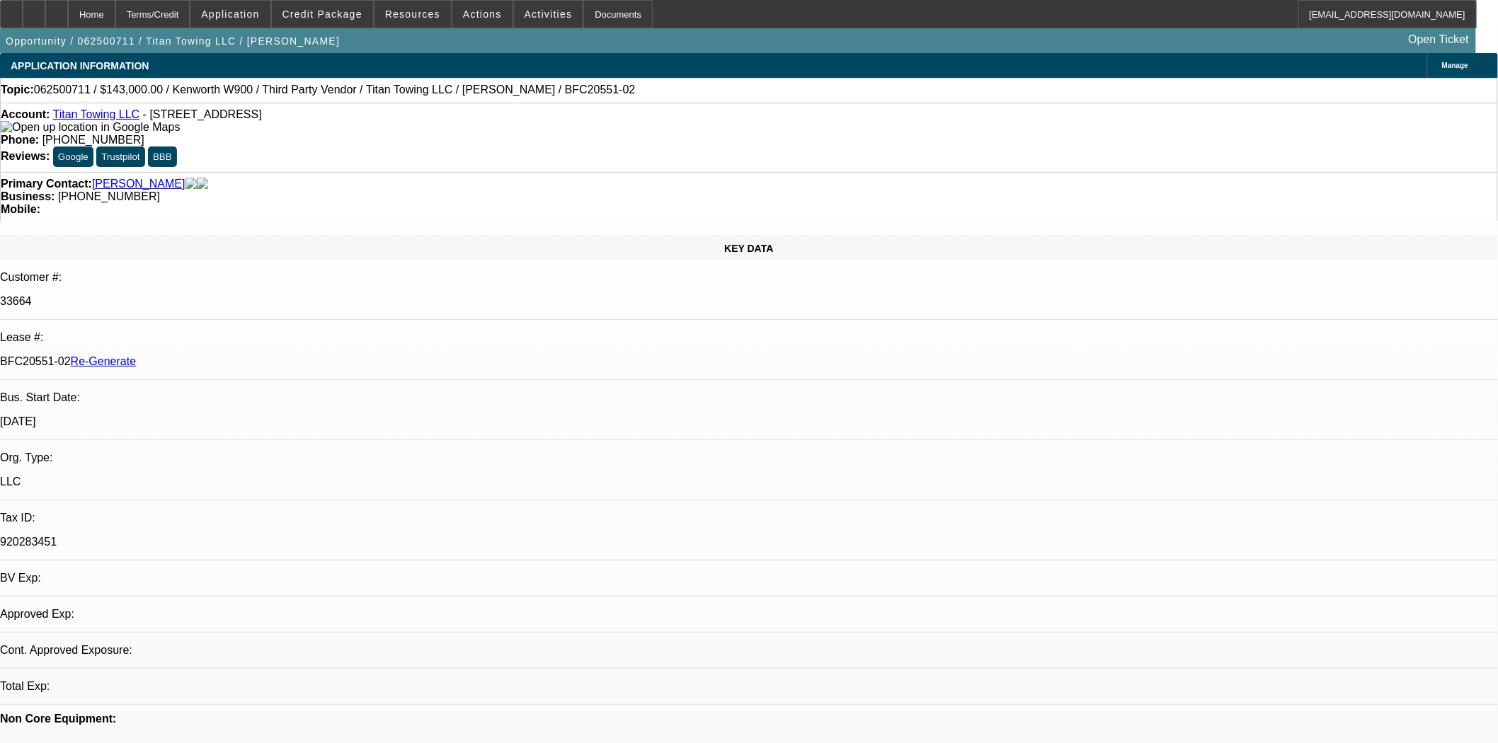
select select "0"
select select "2"
select select "0"
select select "1"
select select "2"
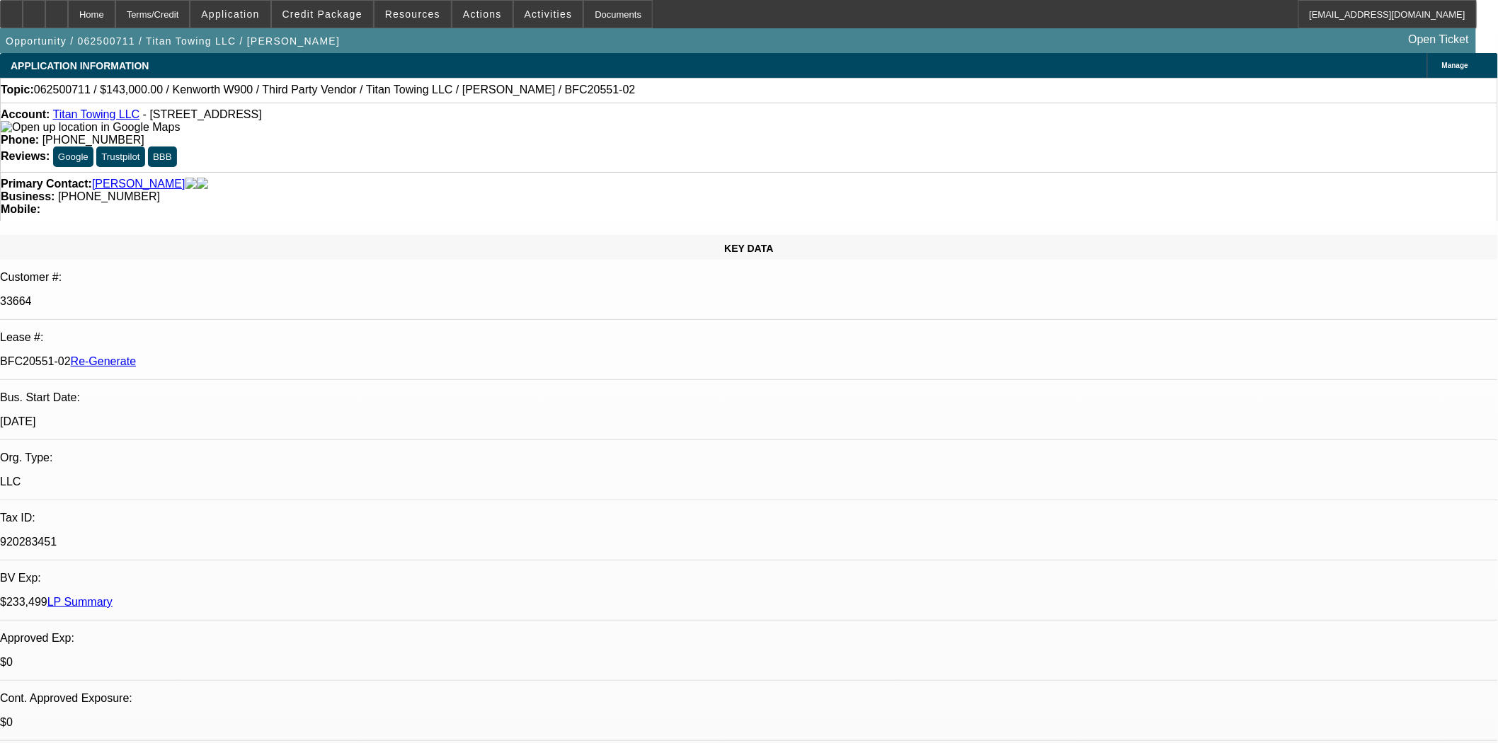
select select "6"
click at [336, 30] on div "Opportunity / 062500711 / Titan Towing LLC / Matukin, Alex Open Ticket" at bounding box center [738, 40] width 1476 height 25
click at [336, 17] on span "Credit Package" at bounding box center [322, 13] width 80 height 11
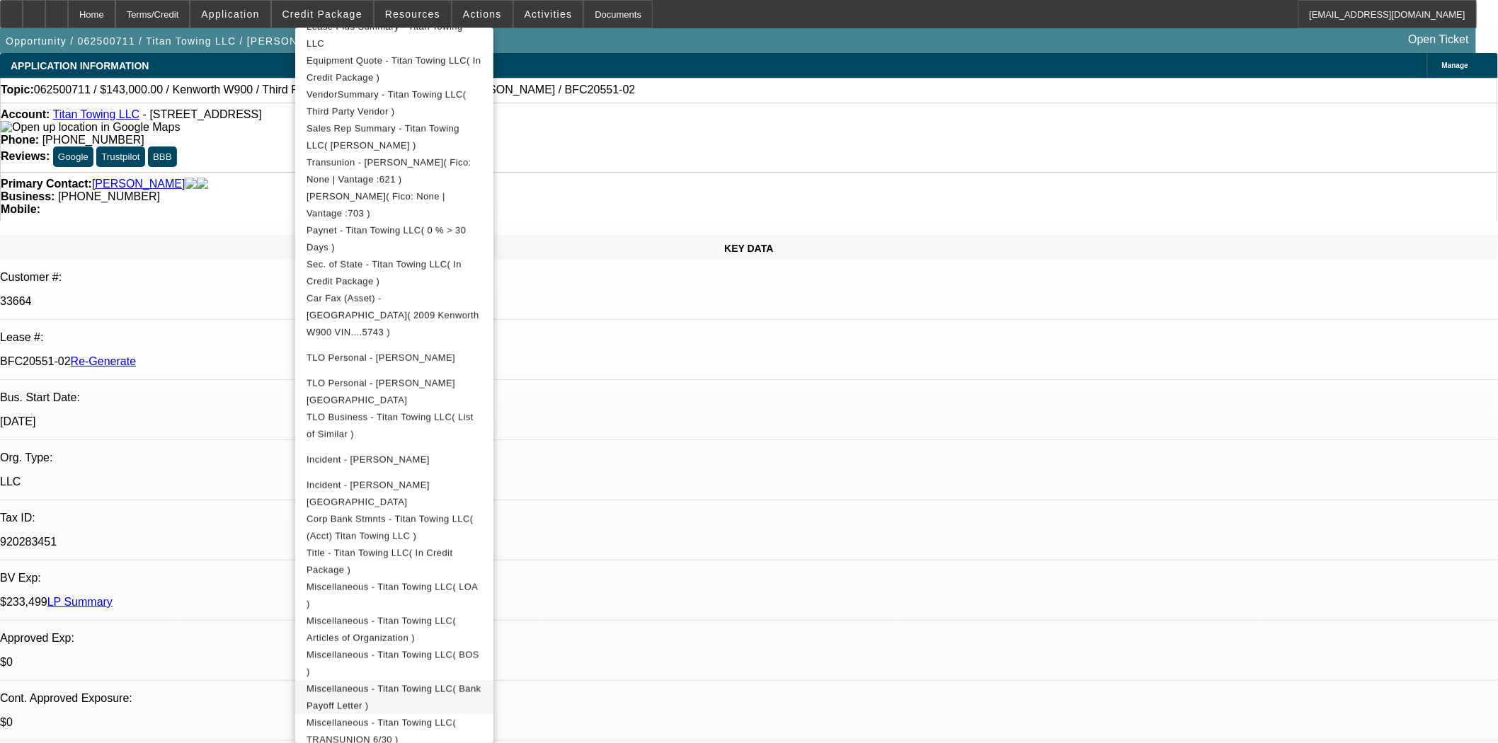
scroll to position [79, 0]
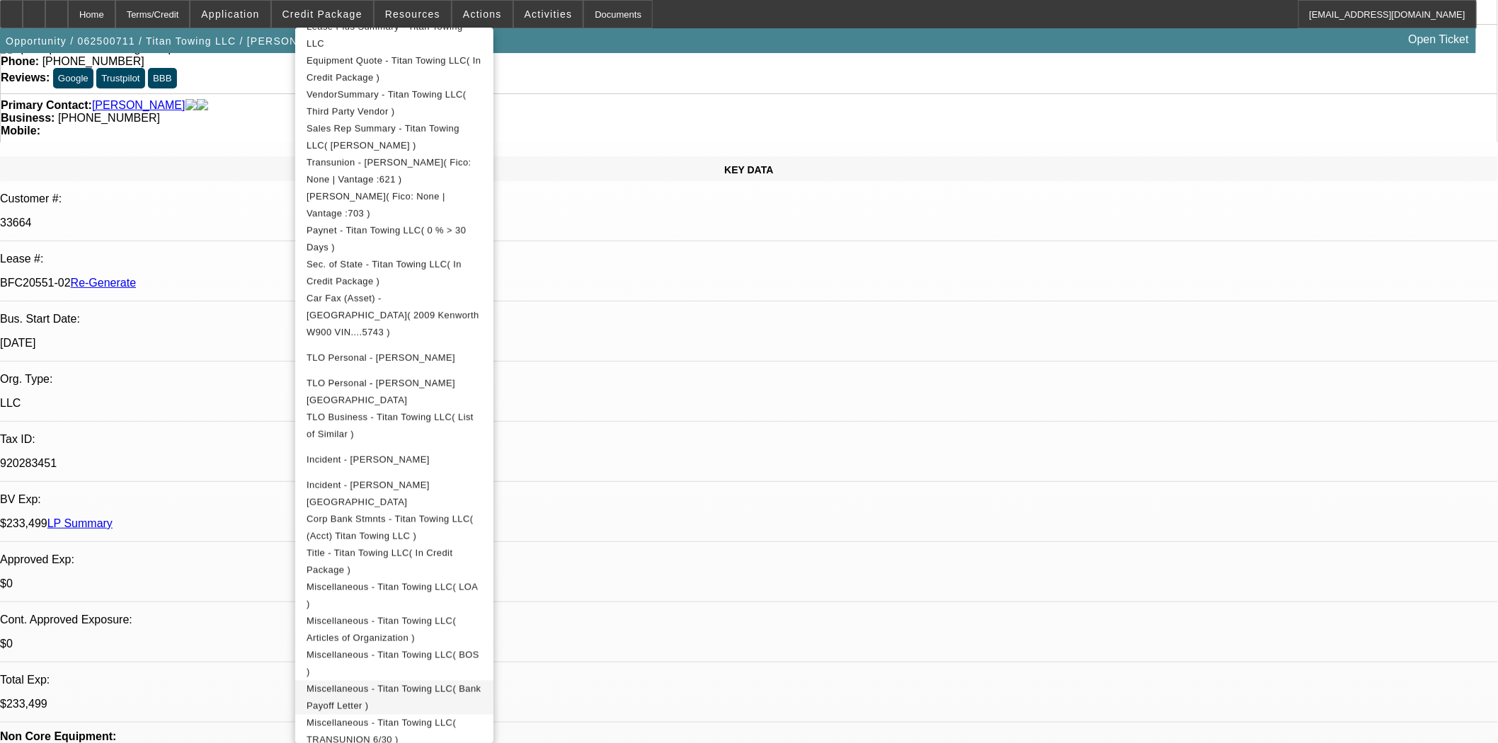
click at [440, 683] on span "Miscellaneous - Titan Towing LLC( Bank Payoff Letter )" at bounding box center [394, 697] width 174 height 28
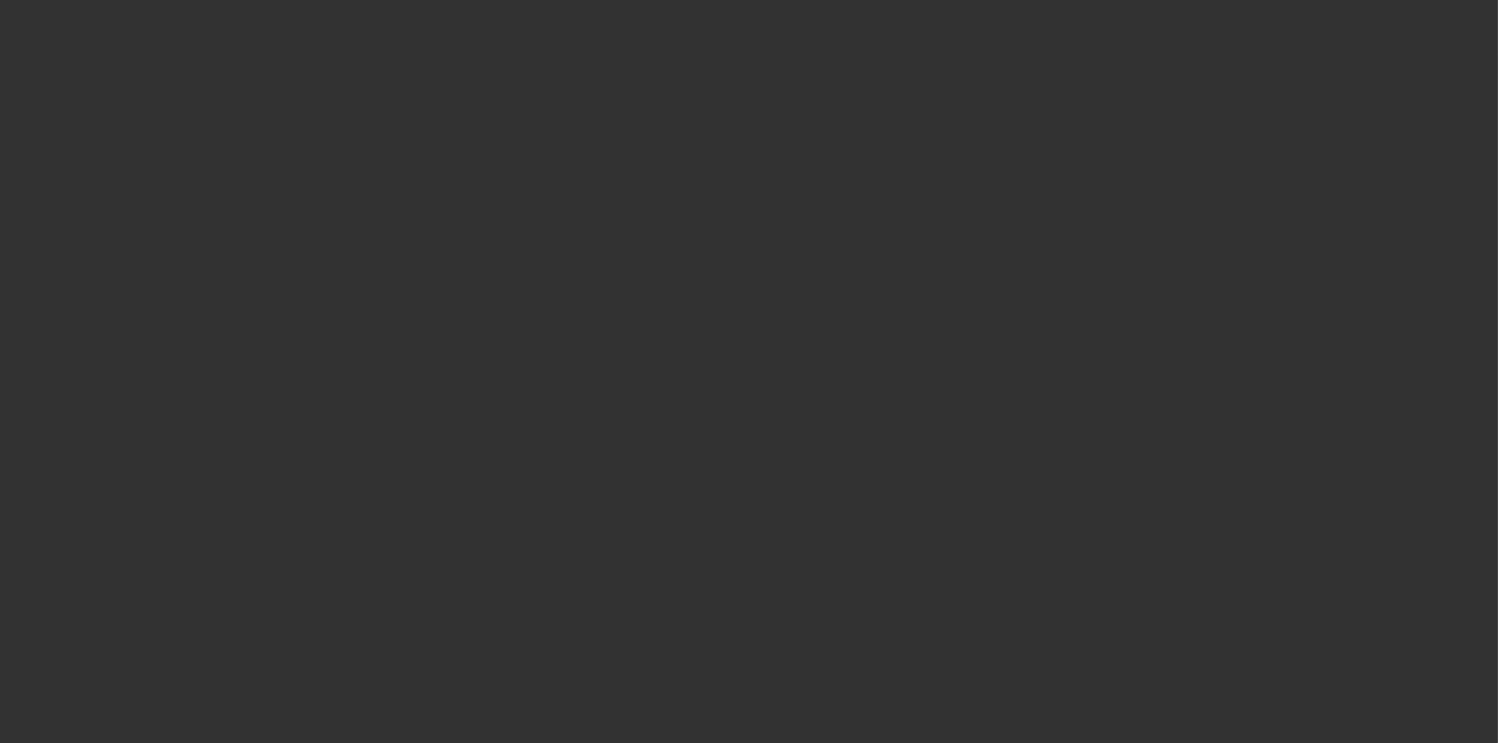
select select "4"
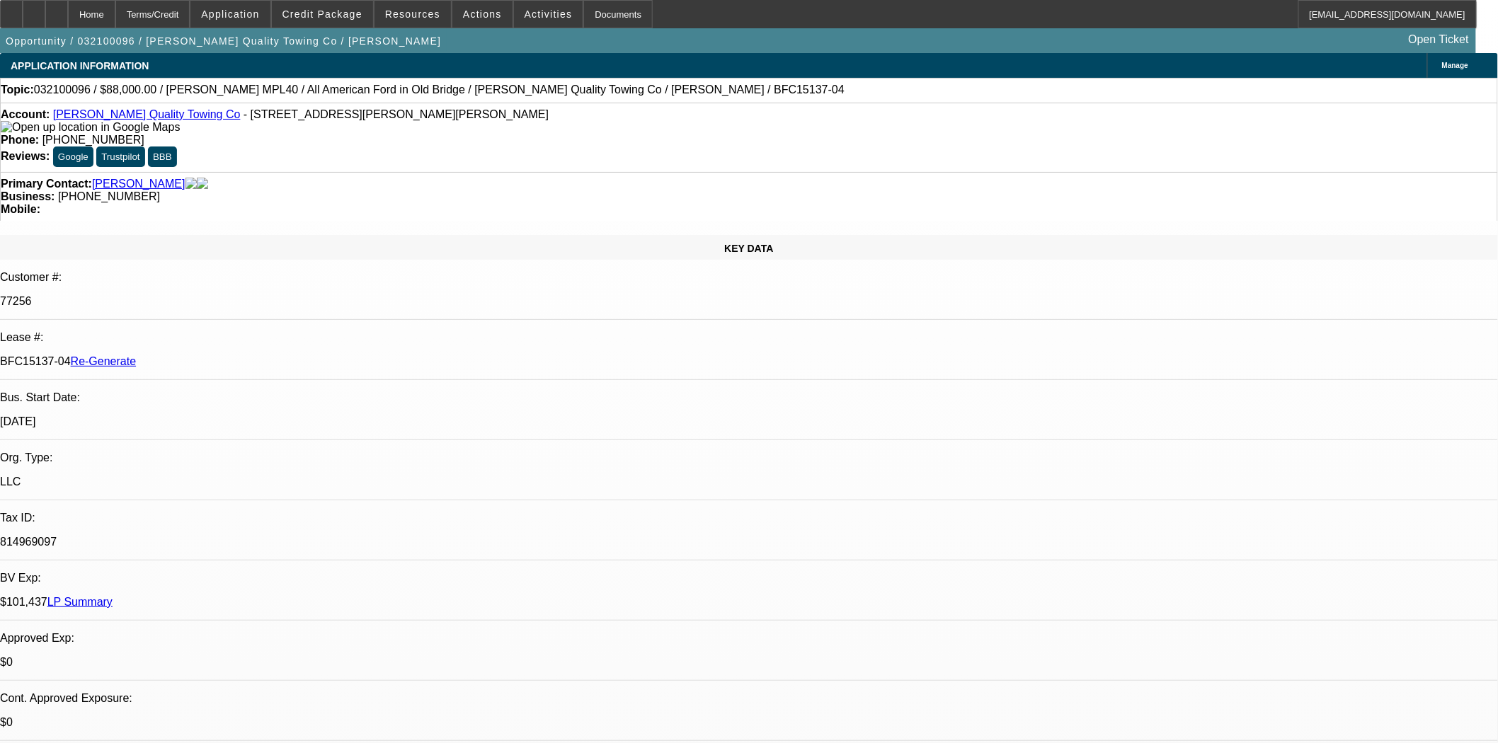
select select "0"
select select "2"
select select "0"
select select "15"
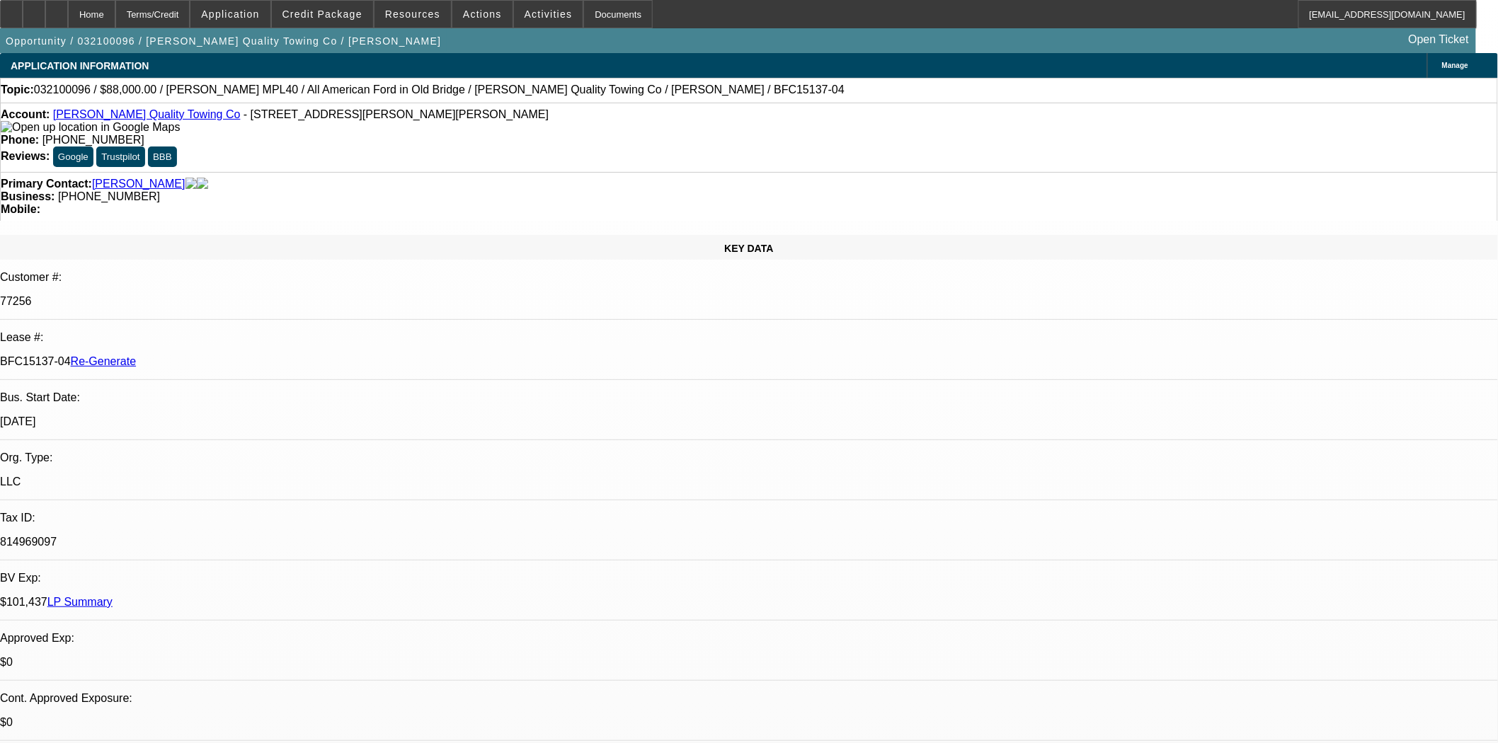
scroll to position [157, 0]
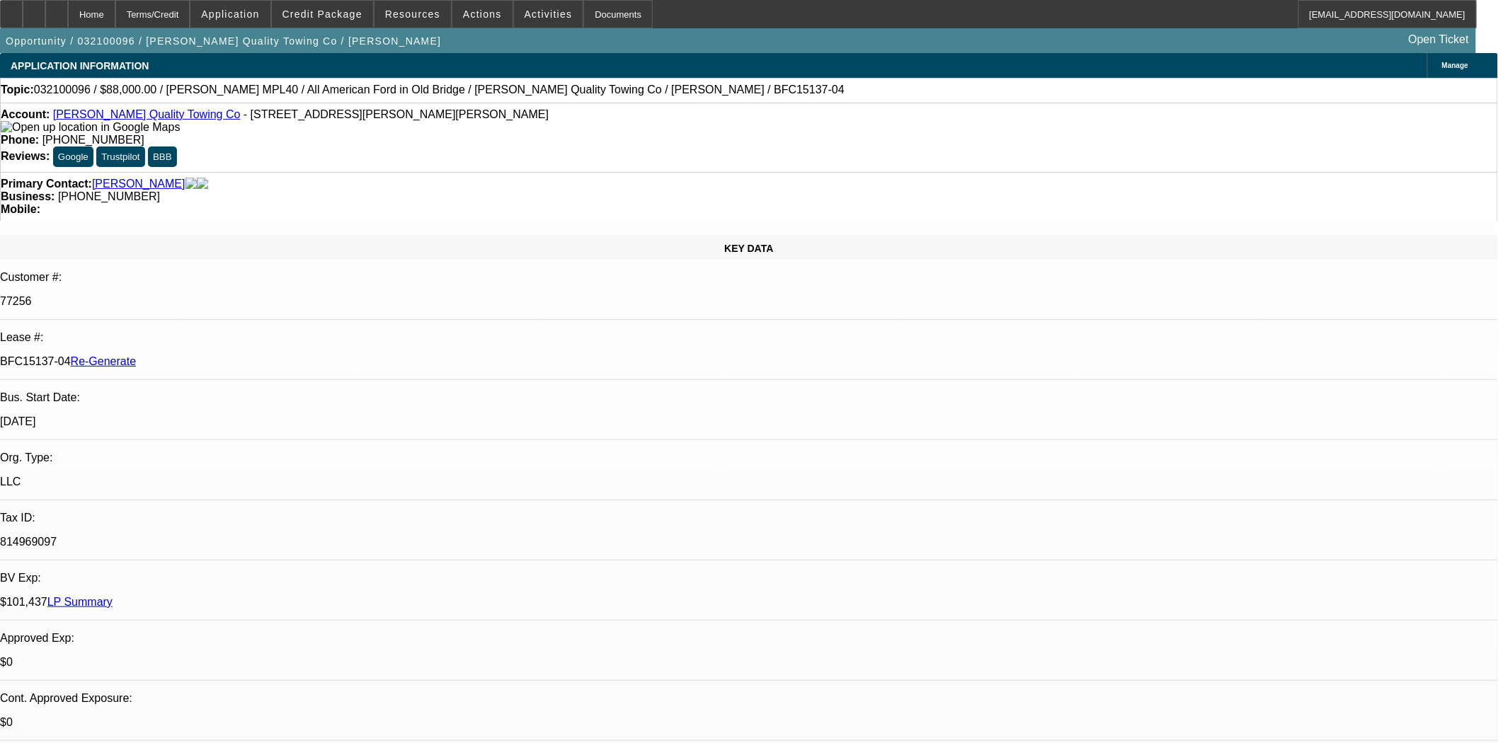
scroll to position [629, 0]
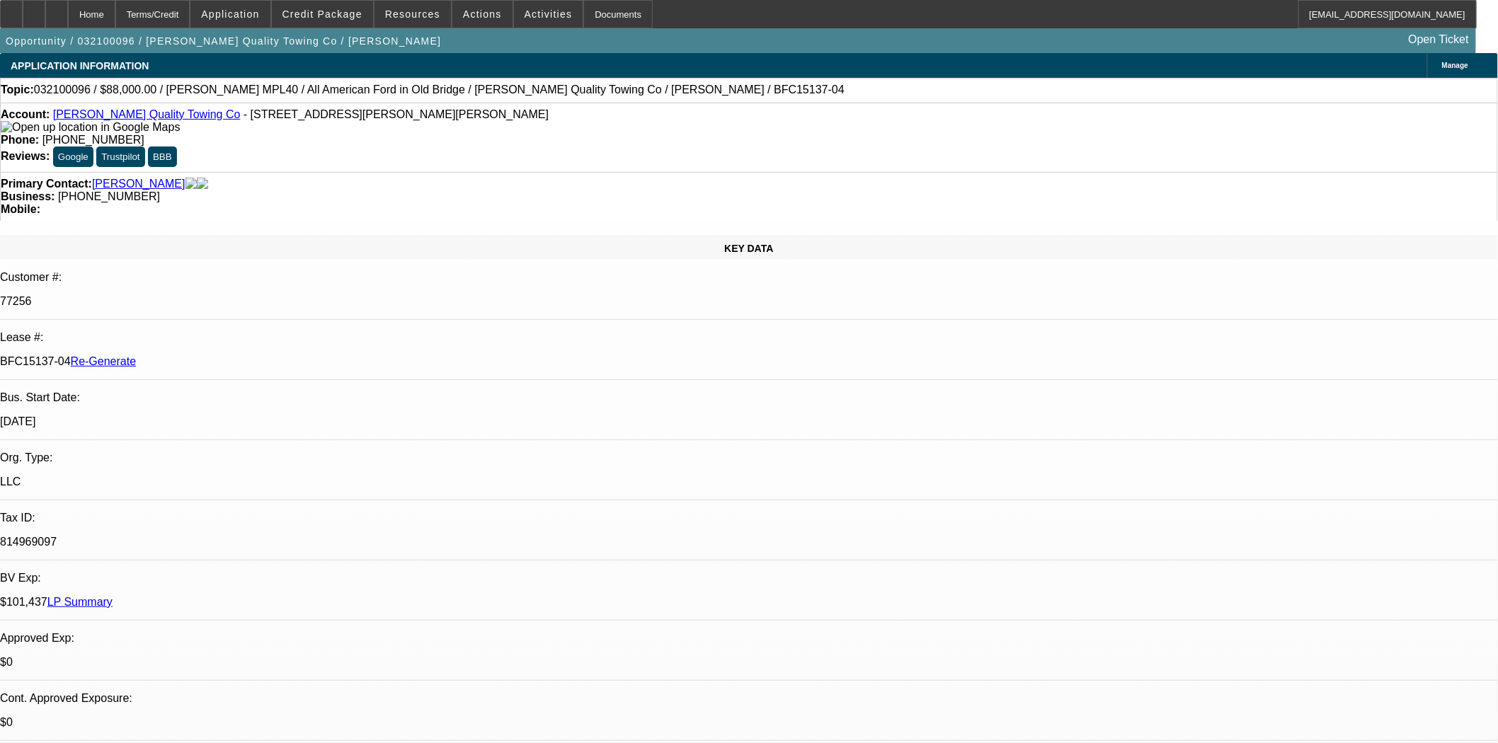
scroll to position [0, 0]
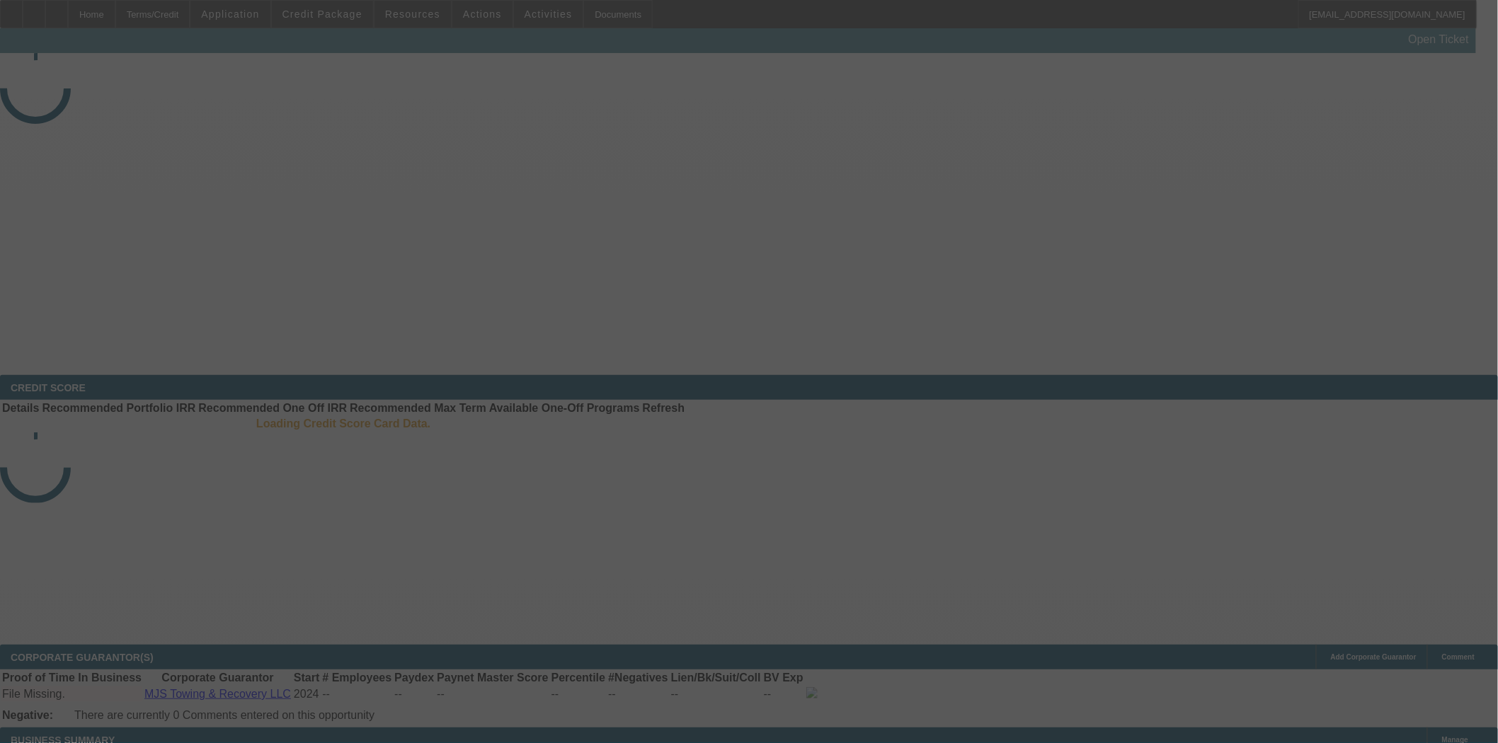
select select "4"
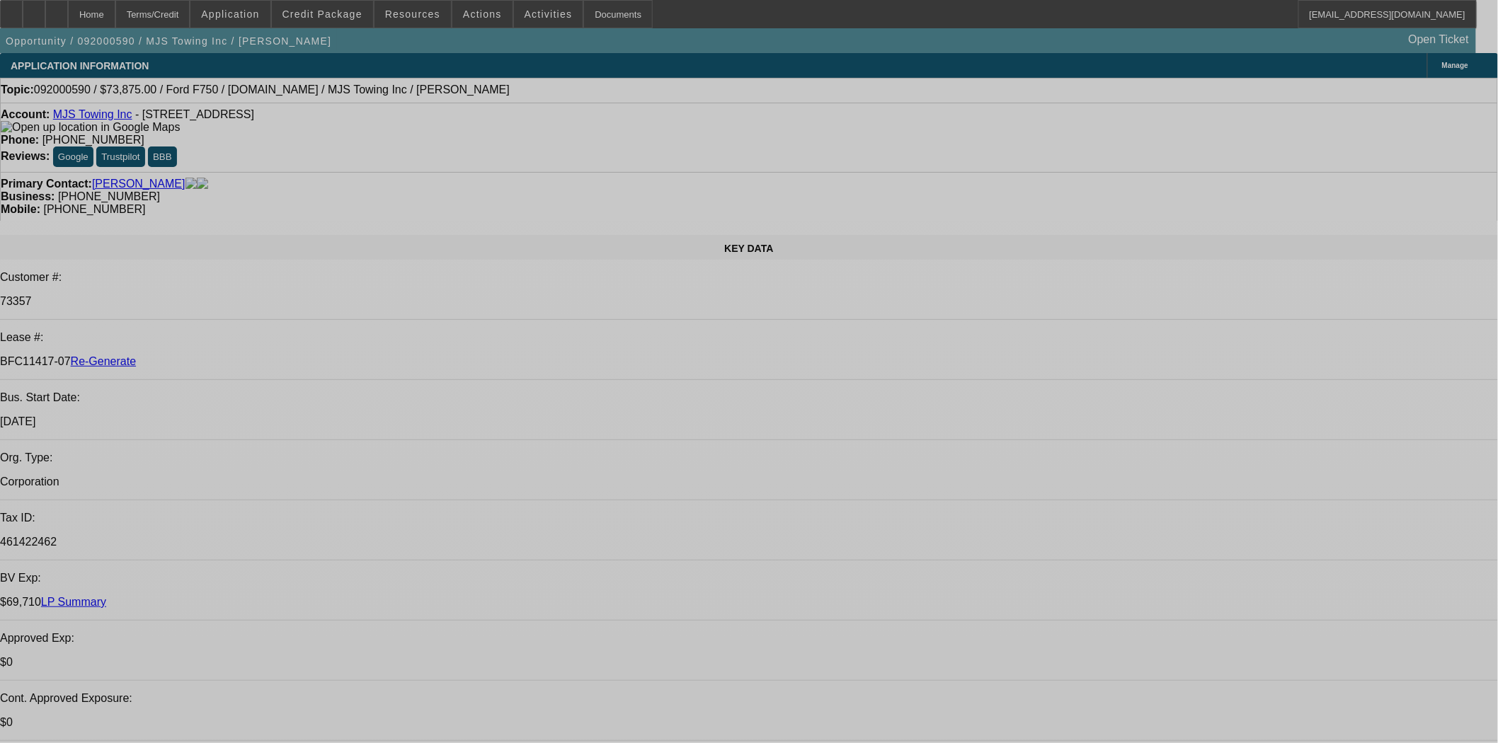
select select "0"
select select "2"
select select "0.1"
select select "4"
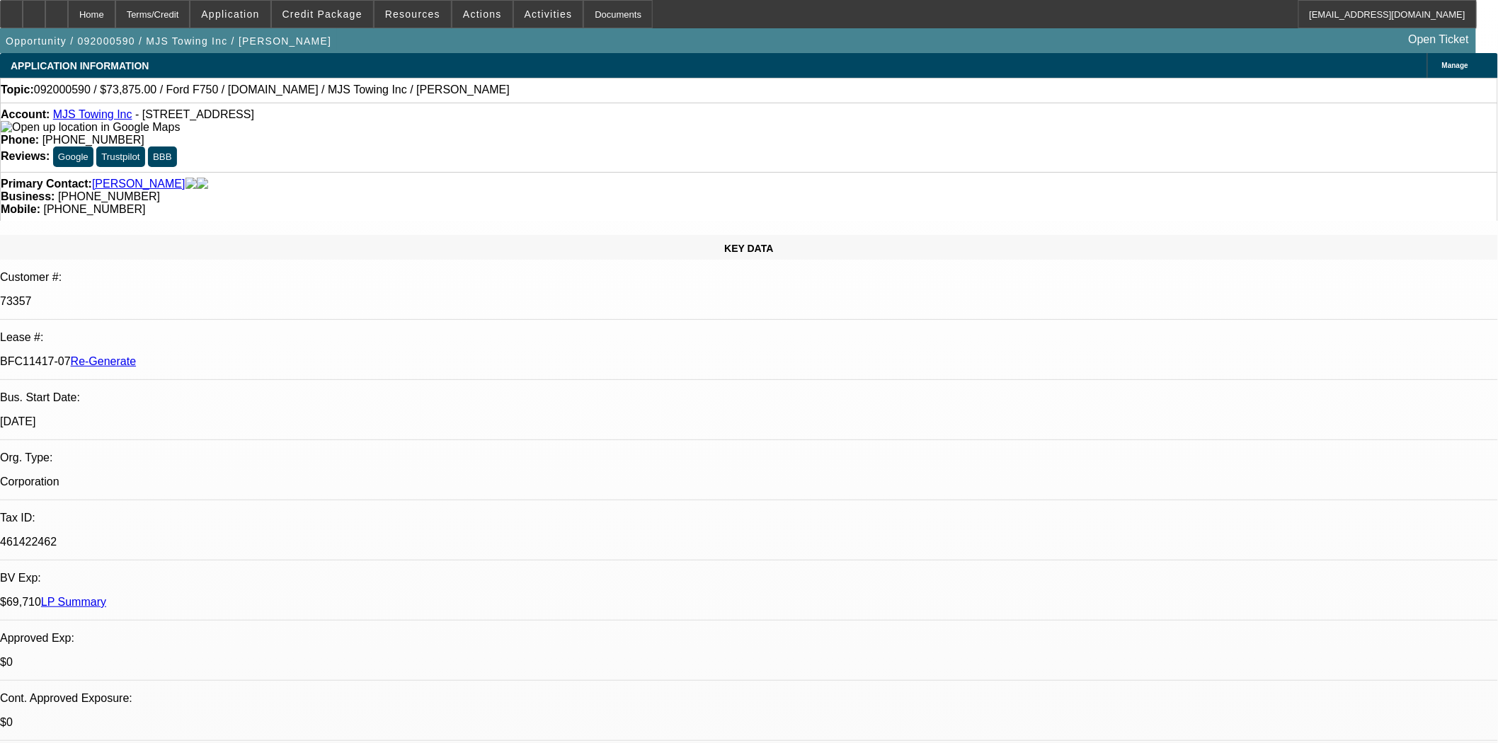
scroll to position [944, 0]
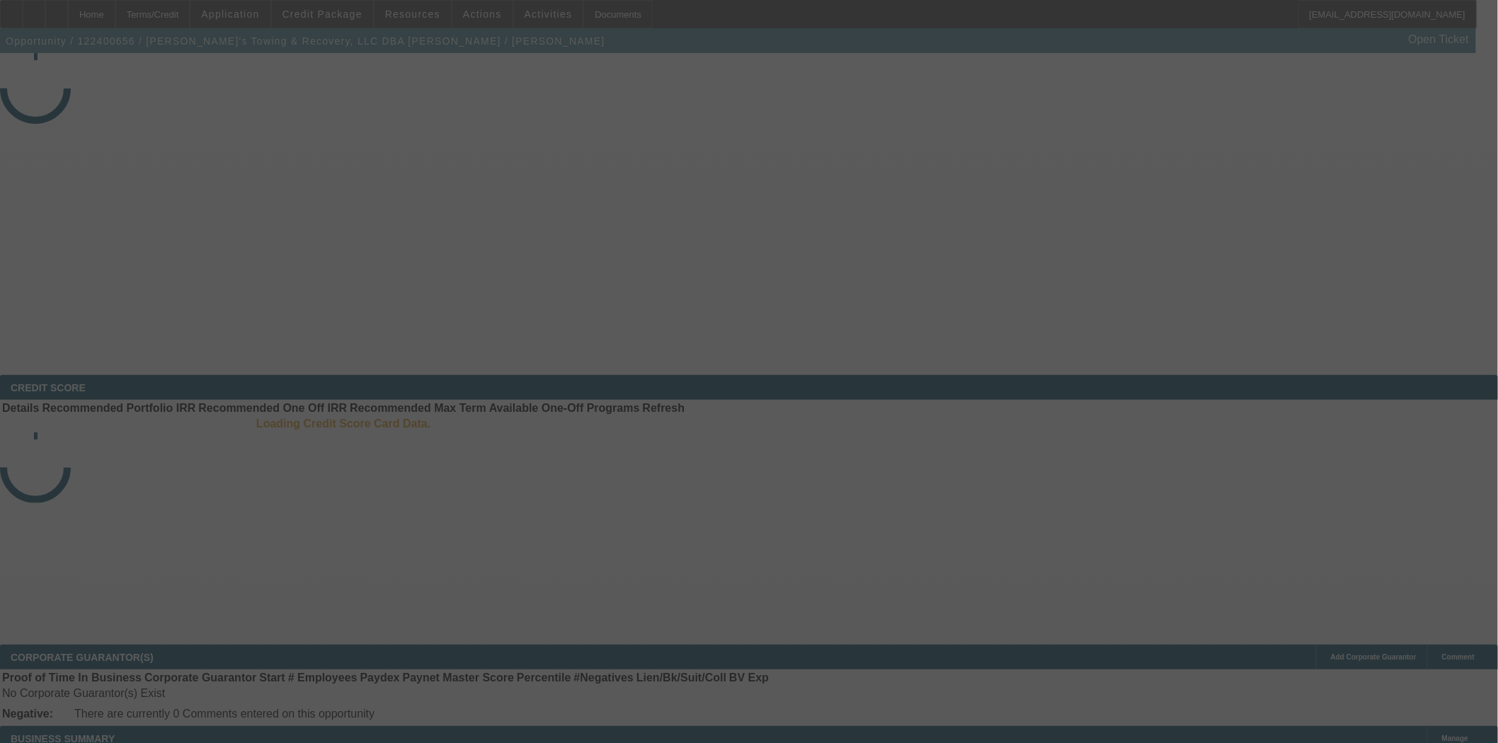
select select "4"
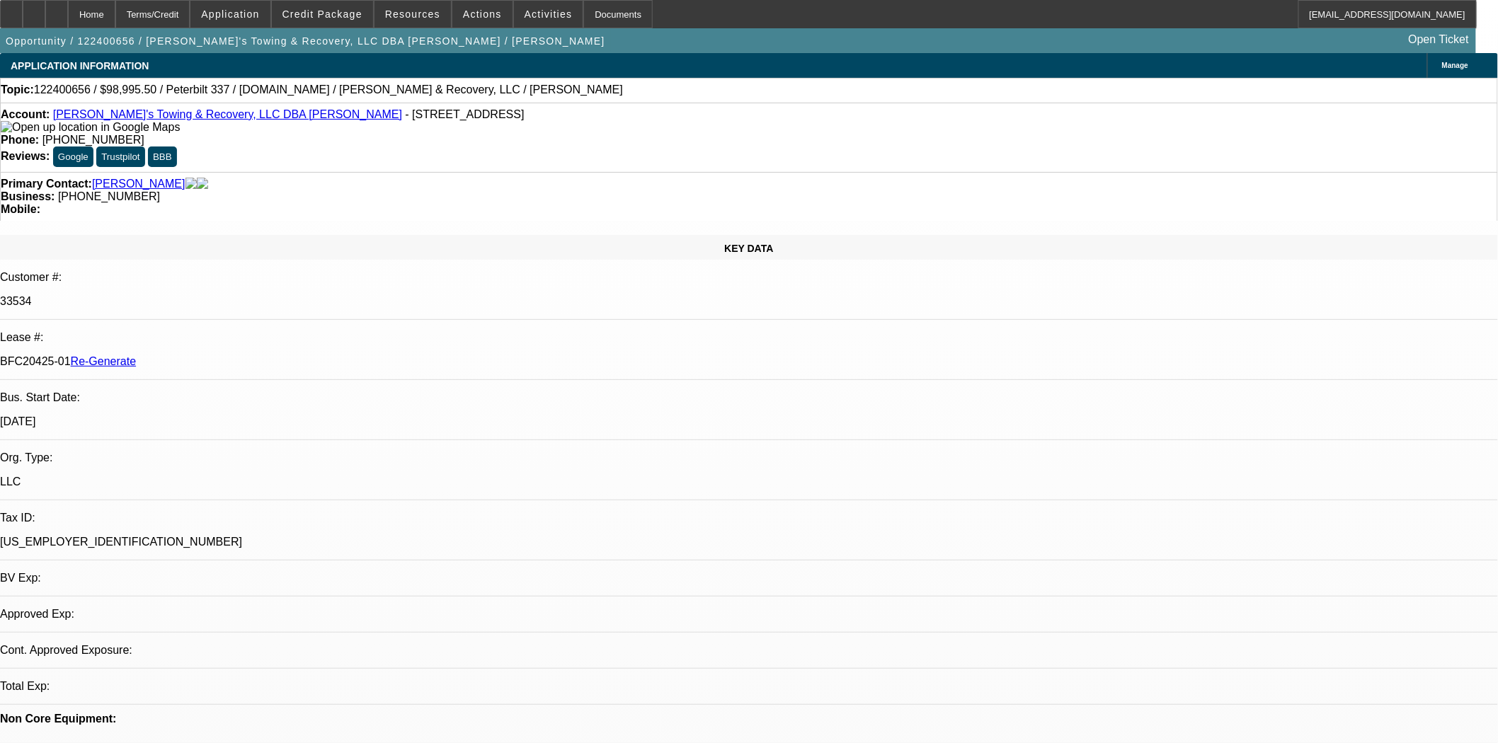
select select "0.1"
select select "2"
select select "0"
select select "6"
